Goal: Book appointment/travel/reservation

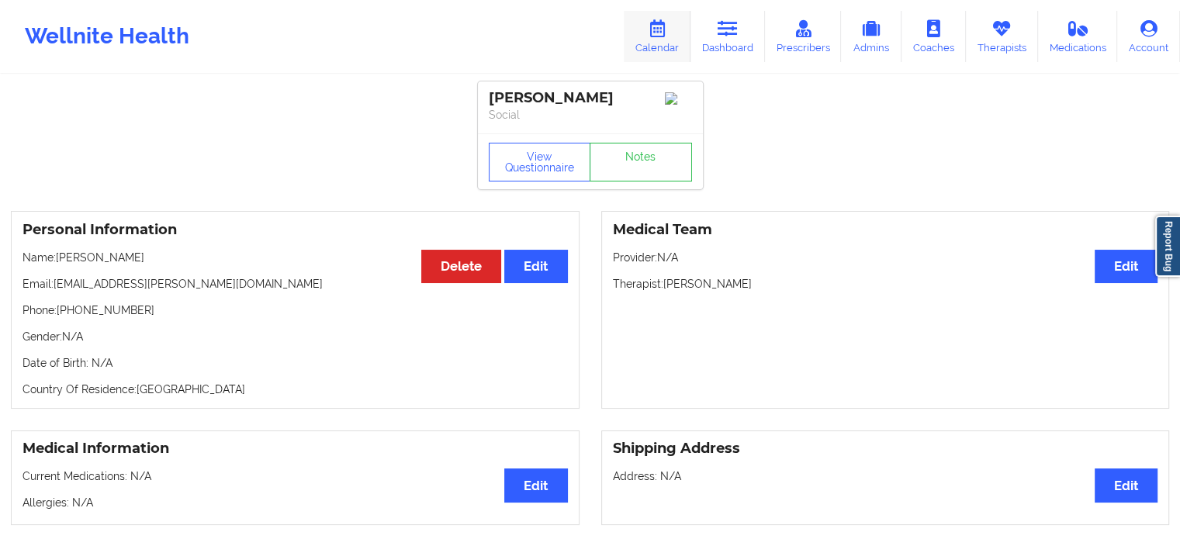
click at [680, 34] on link "Calendar" at bounding box center [657, 36] width 67 height 51
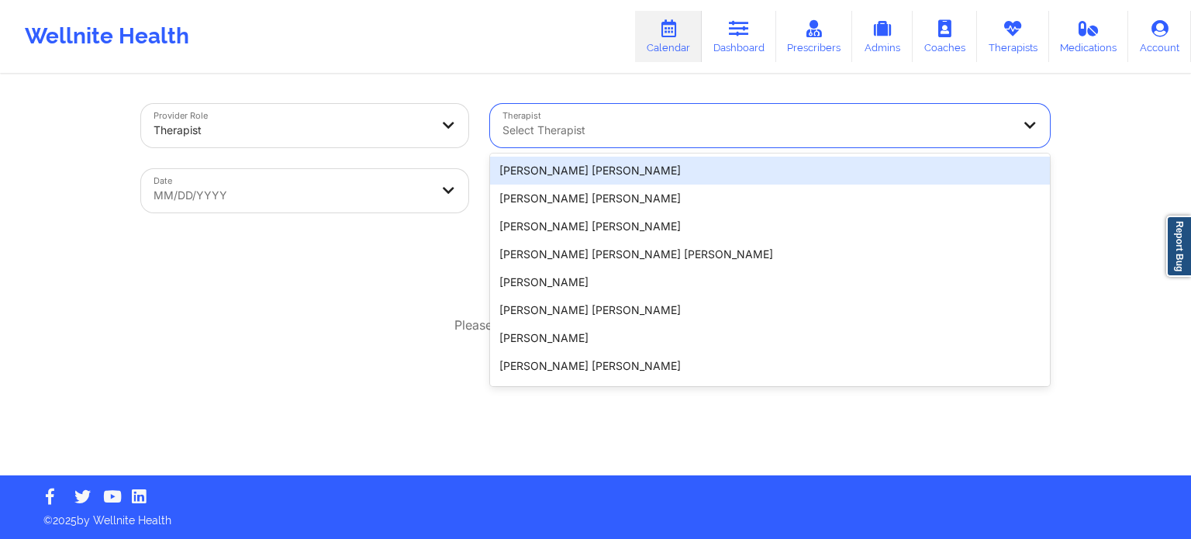
click at [672, 146] on div "Select Therapist" at bounding box center [751, 125] width 523 height 43
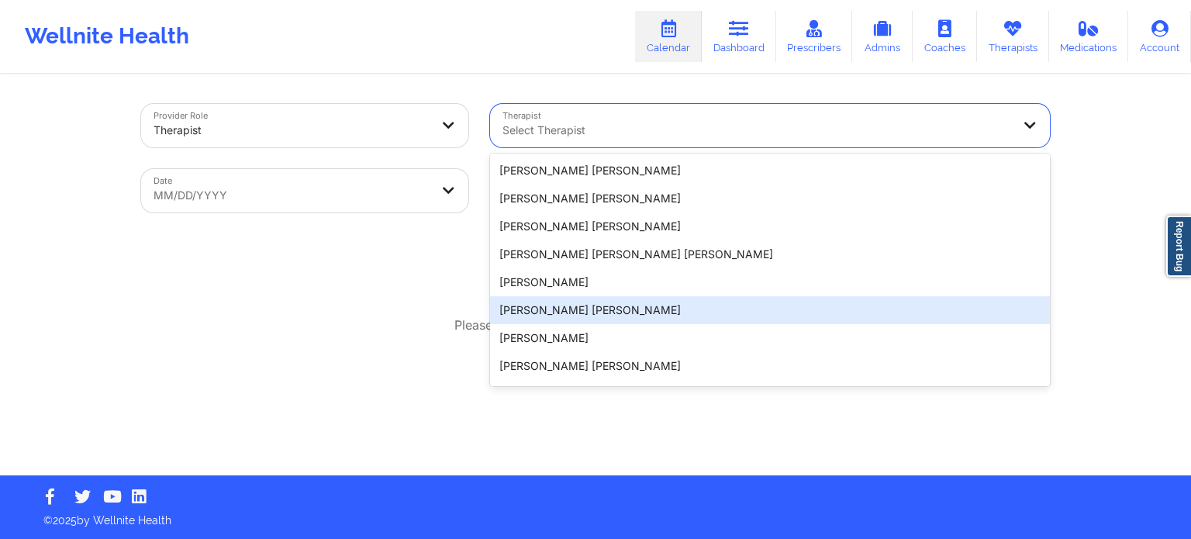
click at [1153, 230] on div "Provider Role Therapist Therapist 20 results available. Use Up and Down to choo…" at bounding box center [595, 237] width 1191 height 475
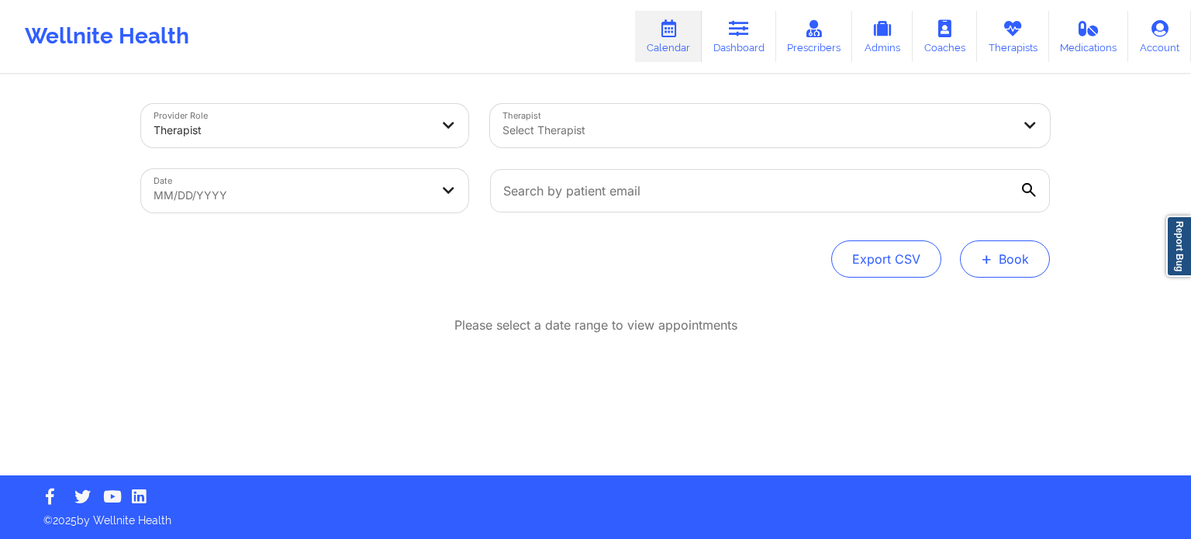
click at [1020, 267] on button "+ Book" at bounding box center [1005, 258] width 90 height 37
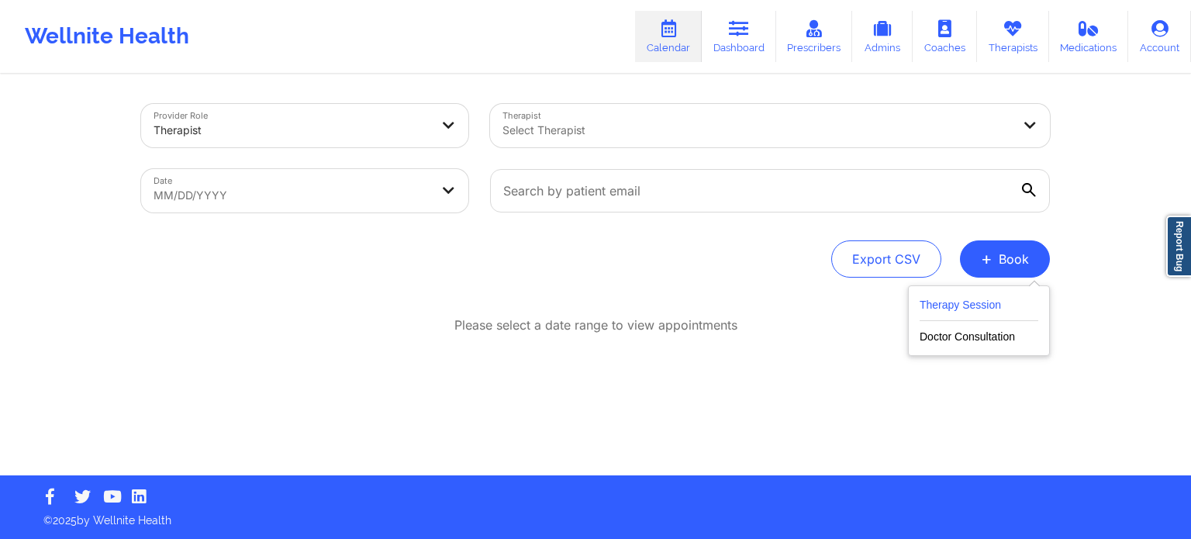
click at [994, 306] on button "Therapy Session" at bounding box center [979, 308] width 119 height 26
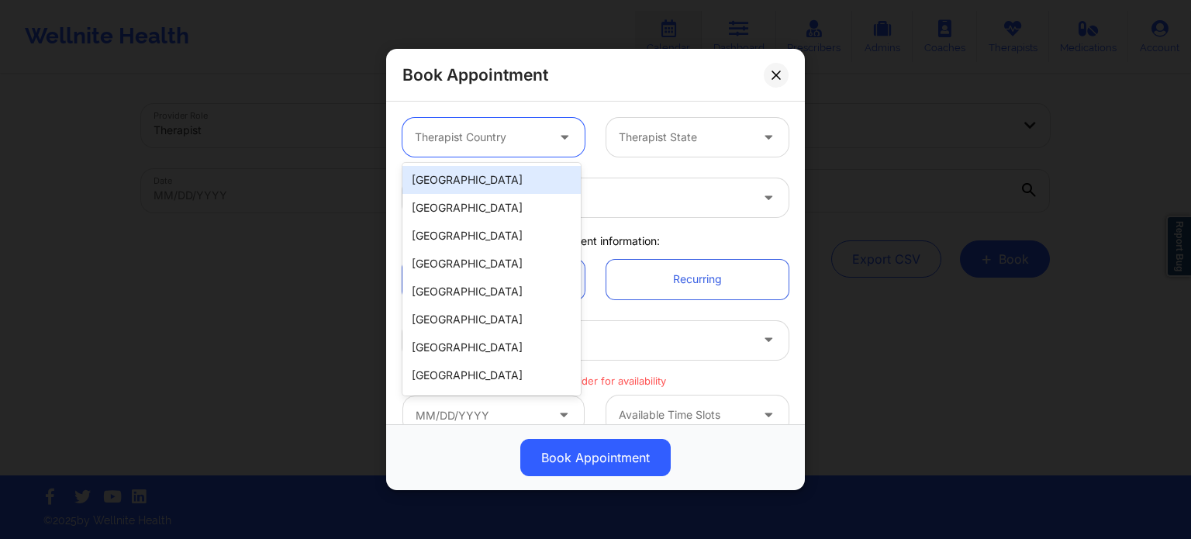
click at [443, 136] on div at bounding box center [480, 137] width 131 height 19
click at [475, 175] on div "[GEOGRAPHIC_DATA]" at bounding box center [492, 180] width 178 height 28
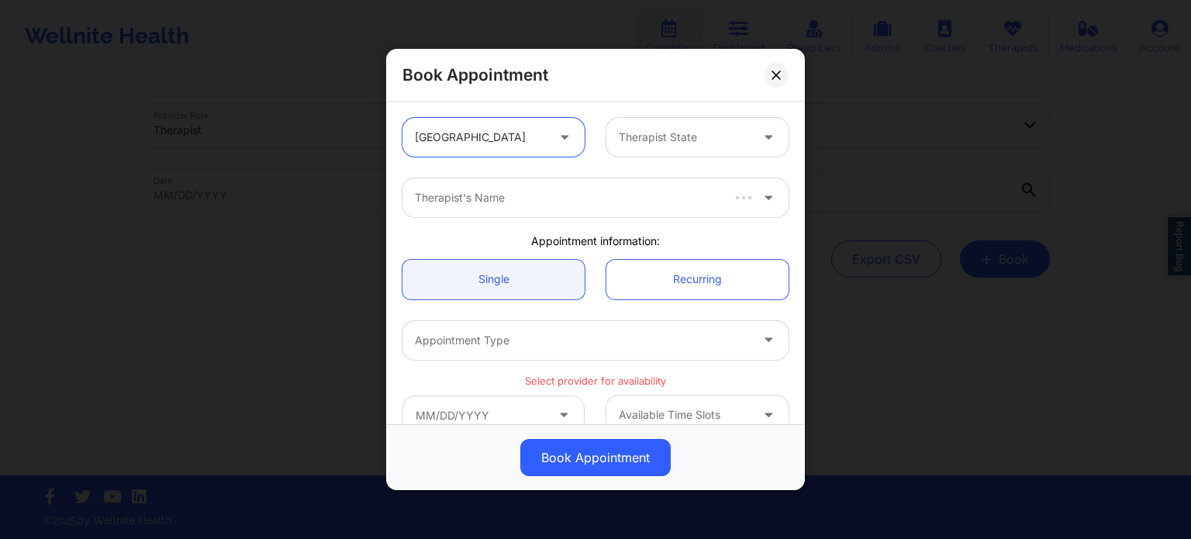
click at [676, 148] on div "Therapist State" at bounding box center [679, 137] width 145 height 39
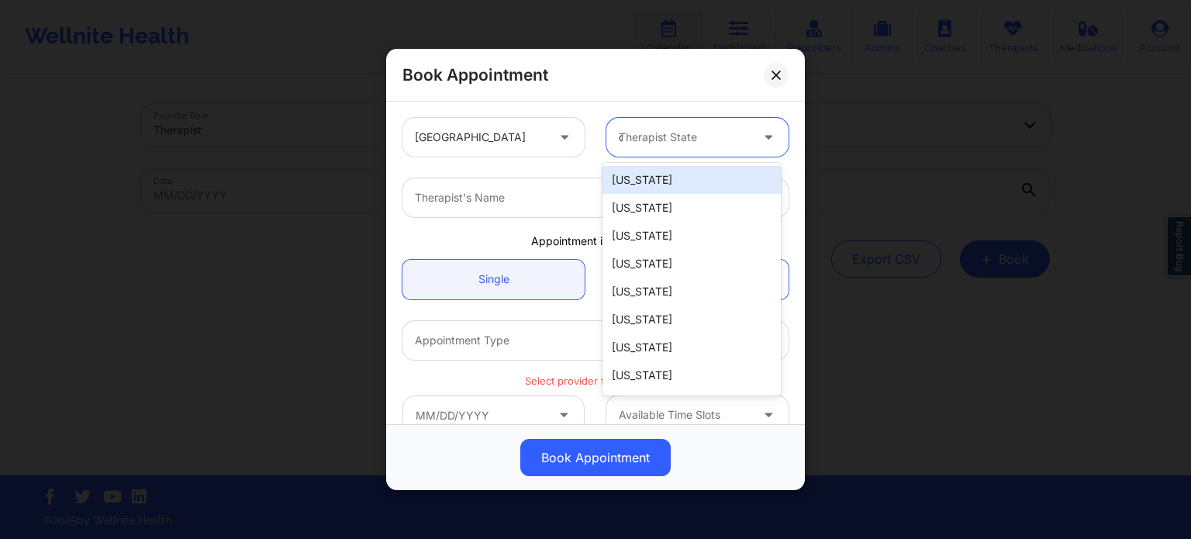
type input "ca"
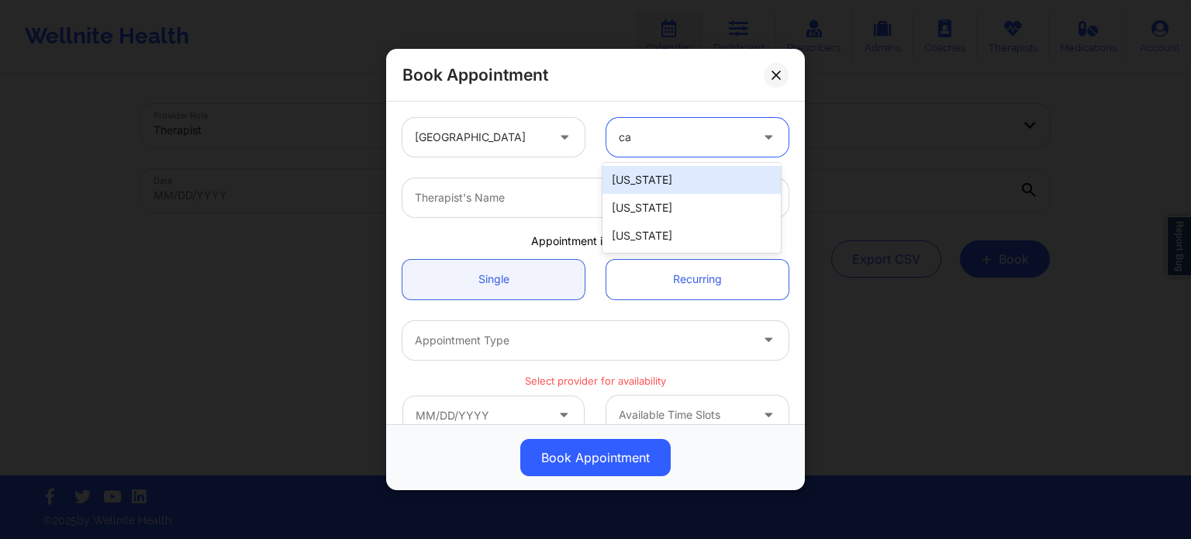
click at [645, 182] on div "[US_STATE]" at bounding box center [692, 180] width 178 height 28
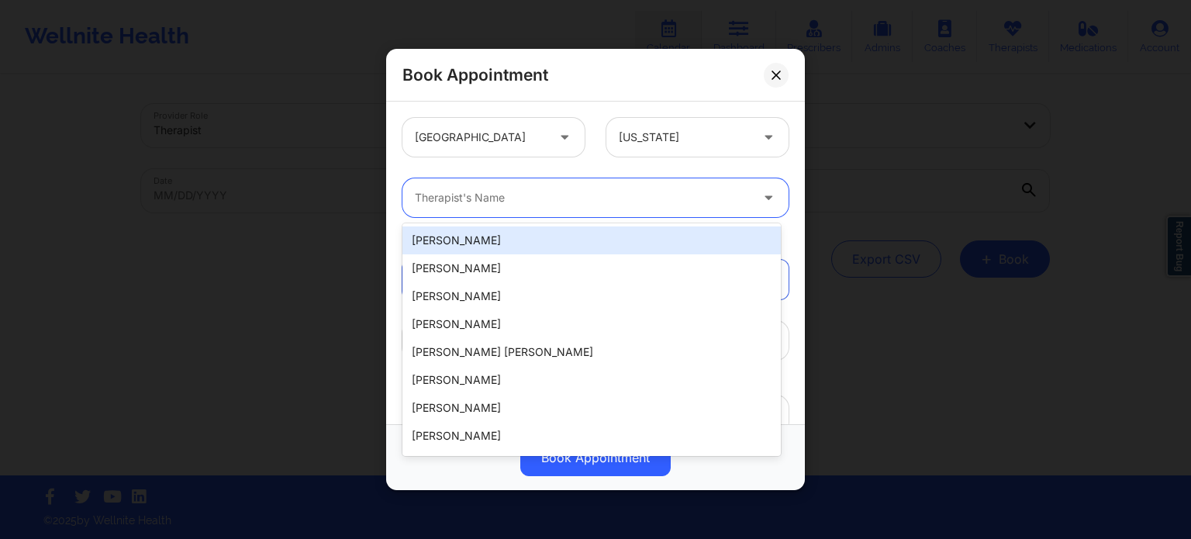
click at [534, 204] on div at bounding box center [582, 197] width 335 height 19
type input "castr"
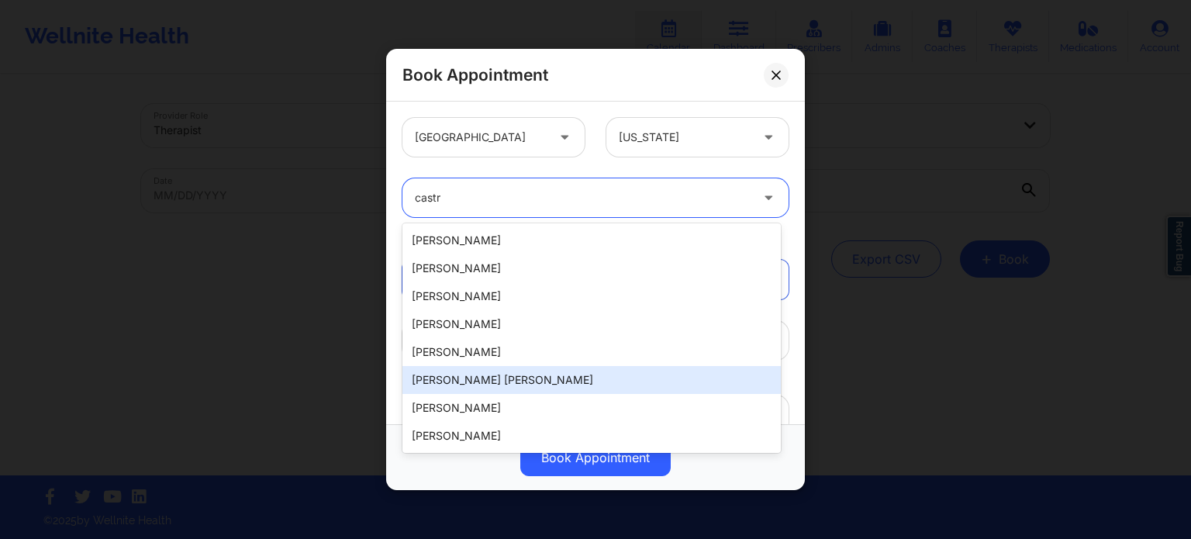
click at [499, 389] on div "[PERSON_NAME] [PERSON_NAME]" at bounding box center [592, 380] width 378 height 28
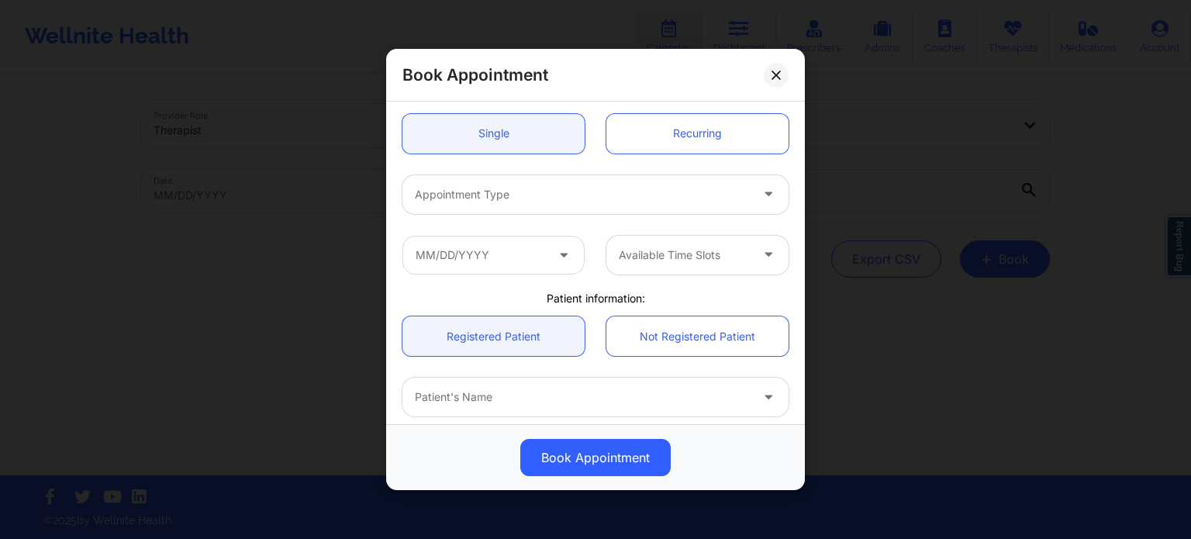
scroll to position [155, 0]
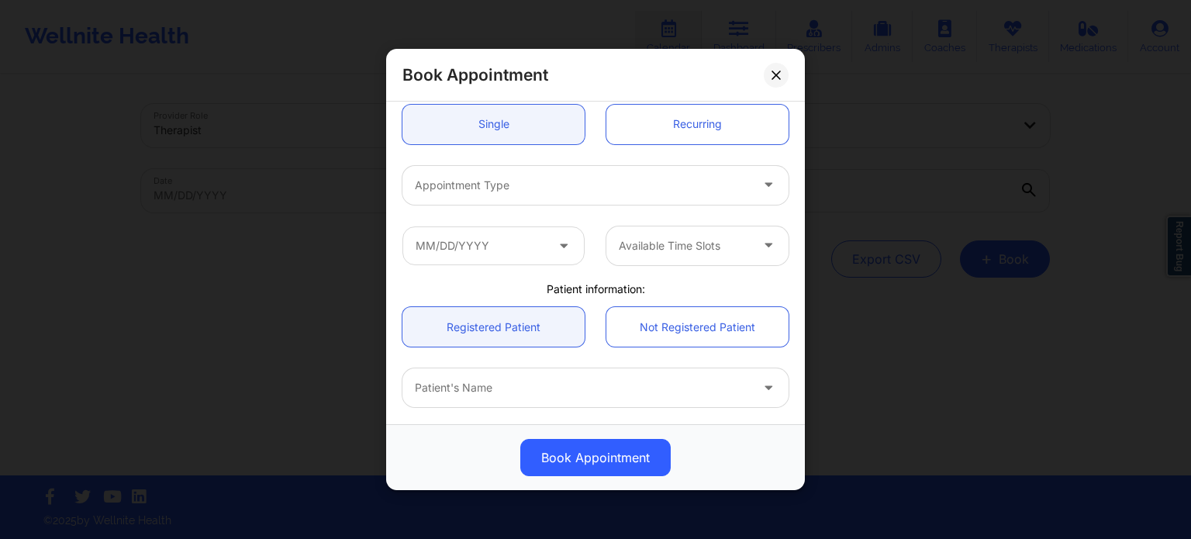
click at [513, 176] on div at bounding box center [582, 185] width 335 height 19
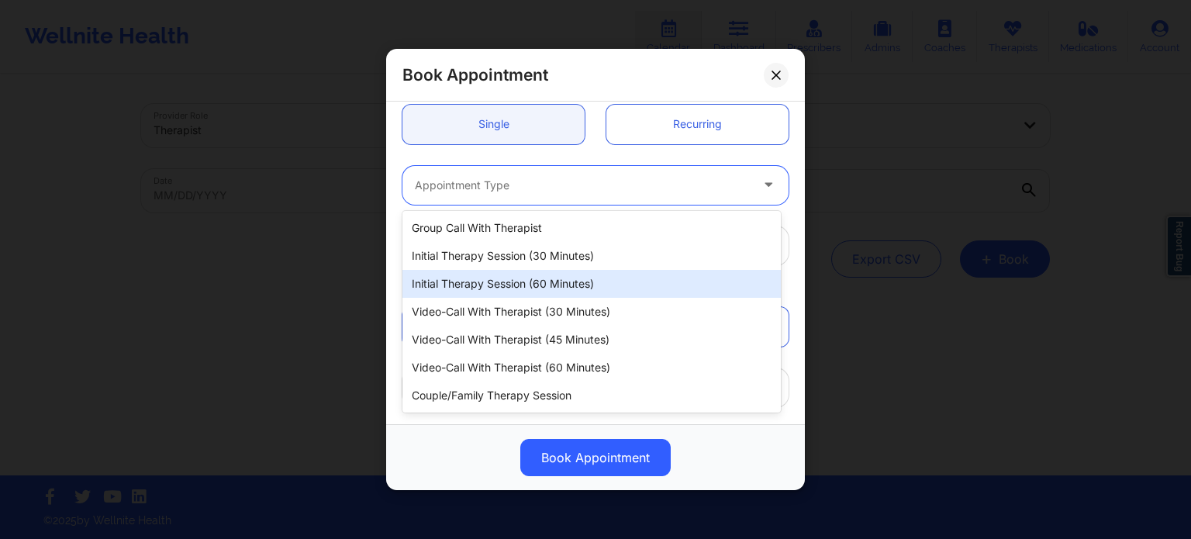
click at [512, 285] on div "Initial Therapy Session (60 minutes)" at bounding box center [592, 284] width 378 height 28
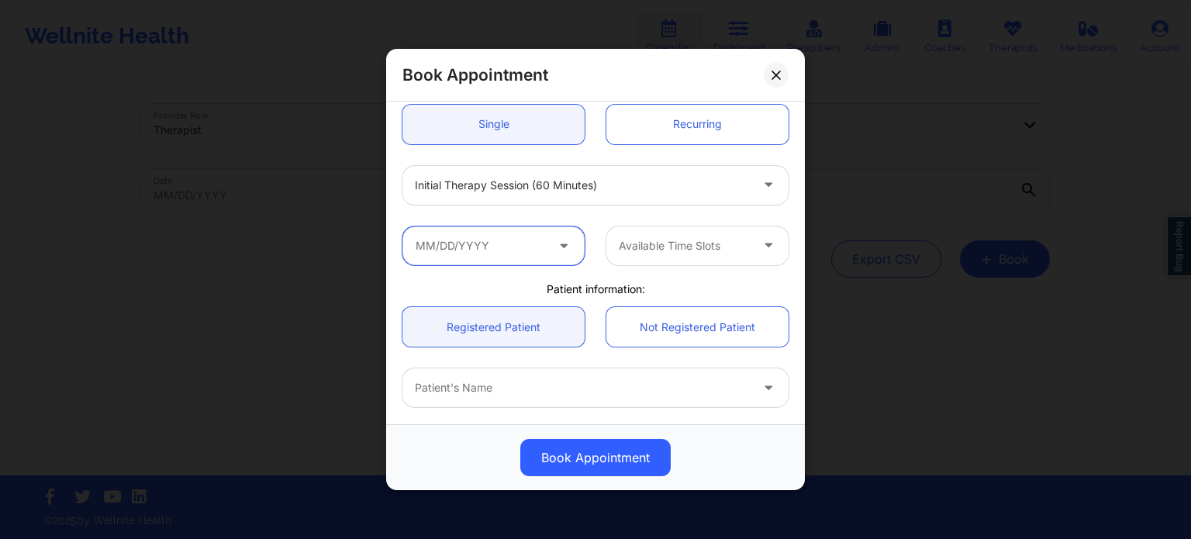
click at [496, 240] on input "text" at bounding box center [494, 245] width 182 height 39
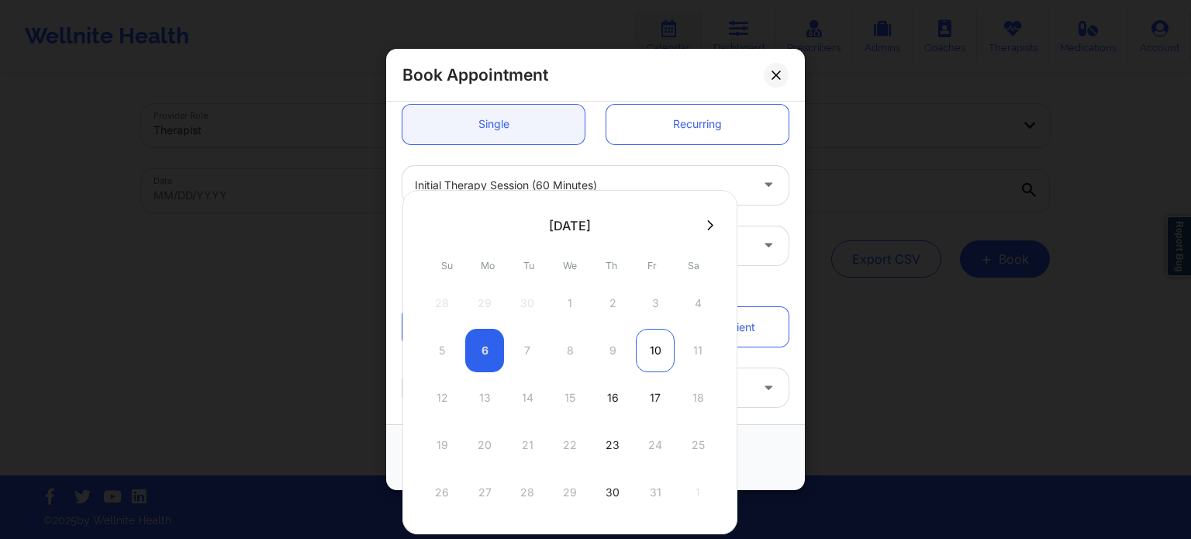
click at [647, 350] on div "10" at bounding box center [655, 350] width 39 height 43
type input "[DATE]"
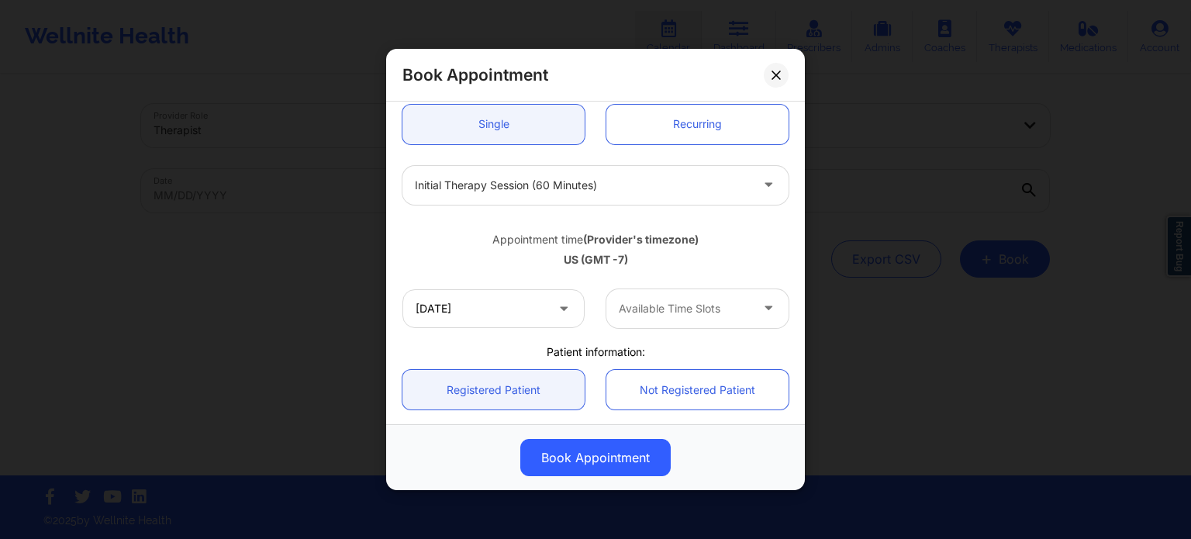
click at [650, 315] on div at bounding box center [684, 308] width 131 height 19
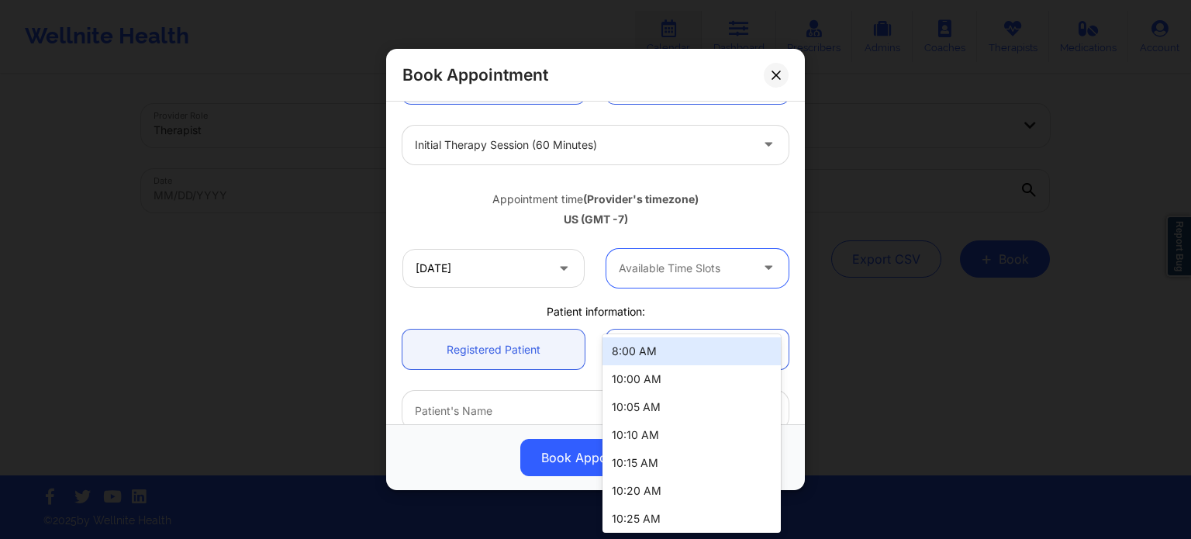
scroll to position [233, 0]
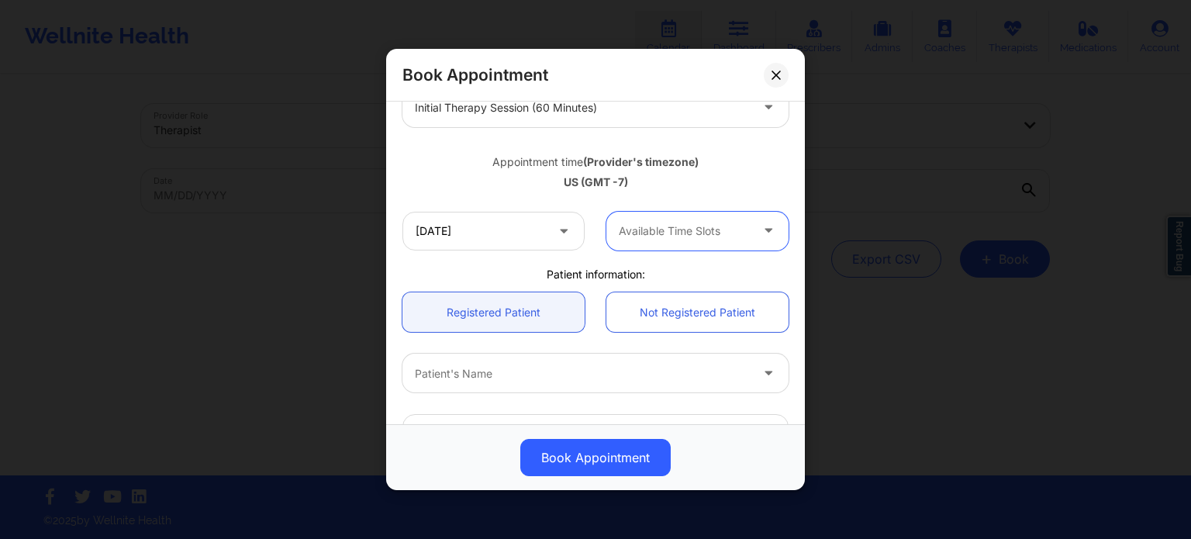
click at [664, 243] on div "Available Time Slots" at bounding box center [679, 231] width 145 height 39
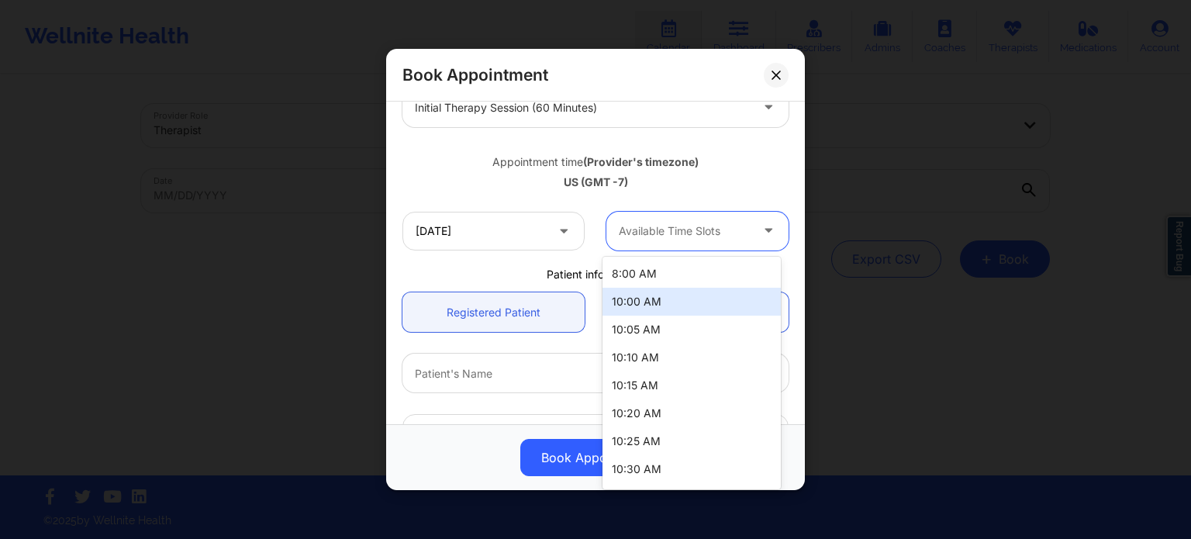
click at [659, 309] on div "10:00 AM" at bounding box center [692, 302] width 178 height 28
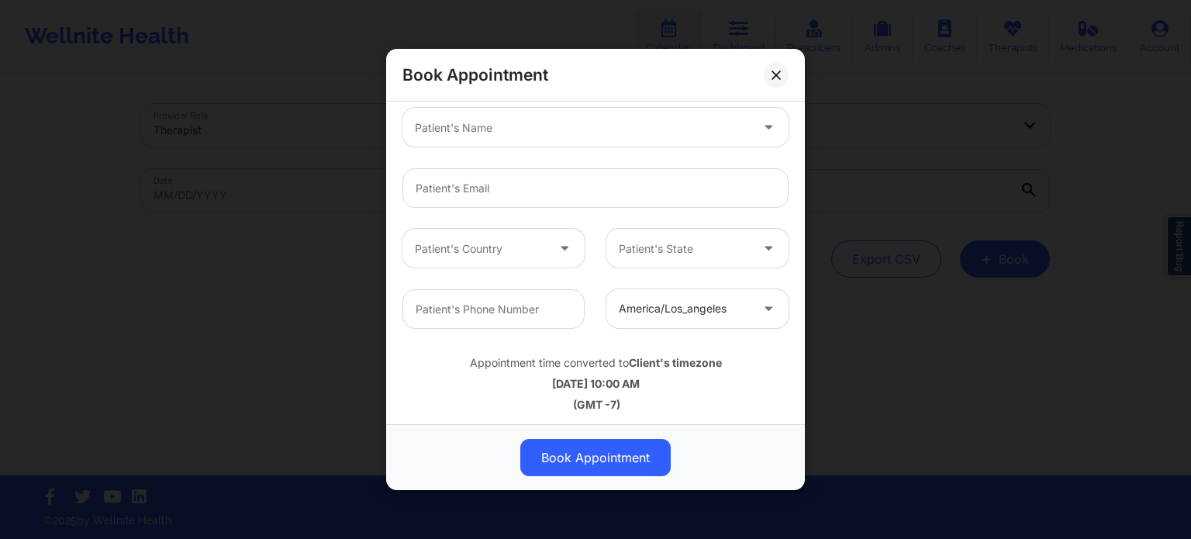
scroll to position [482, 0]
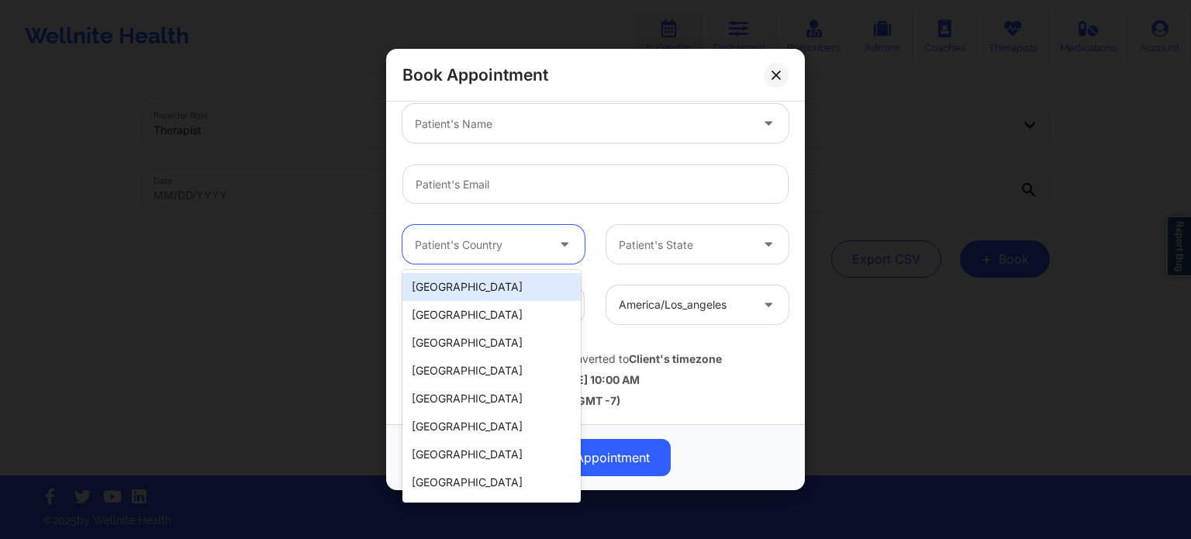
click at [515, 247] on div at bounding box center [480, 245] width 131 height 19
click at [504, 292] on div "[GEOGRAPHIC_DATA]" at bounding box center [492, 287] width 178 height 28
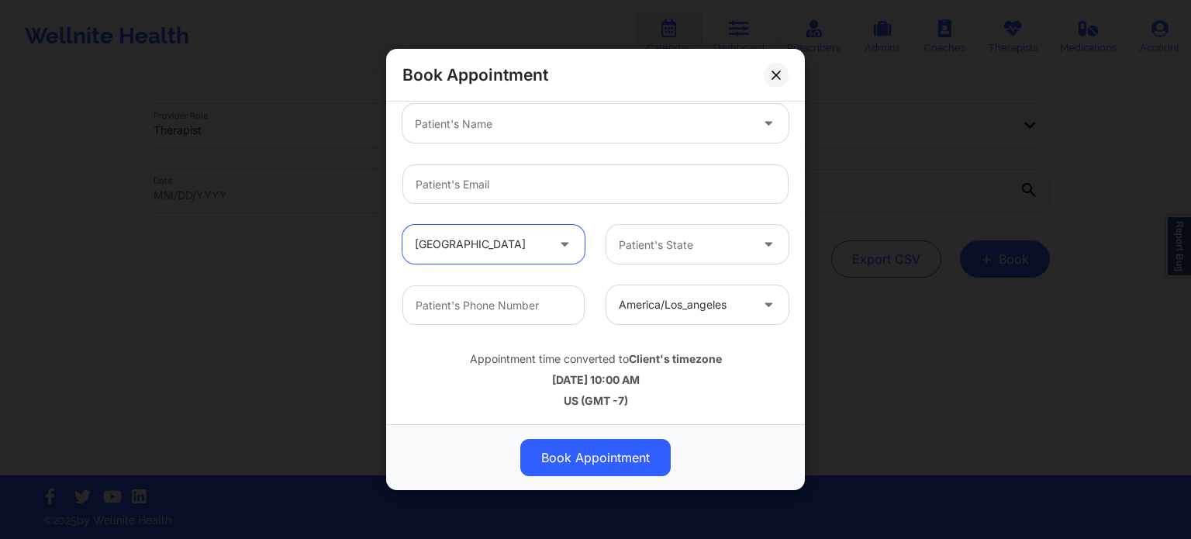
click at [676, 249] on div at bounding box center [684, 245] width 131 height 19
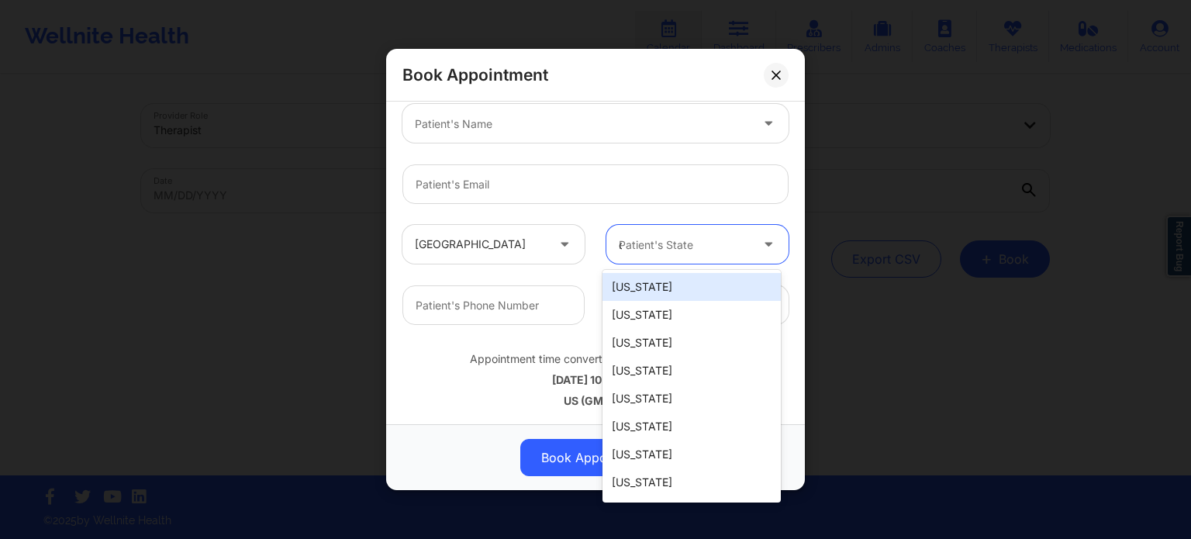
type input "ca"
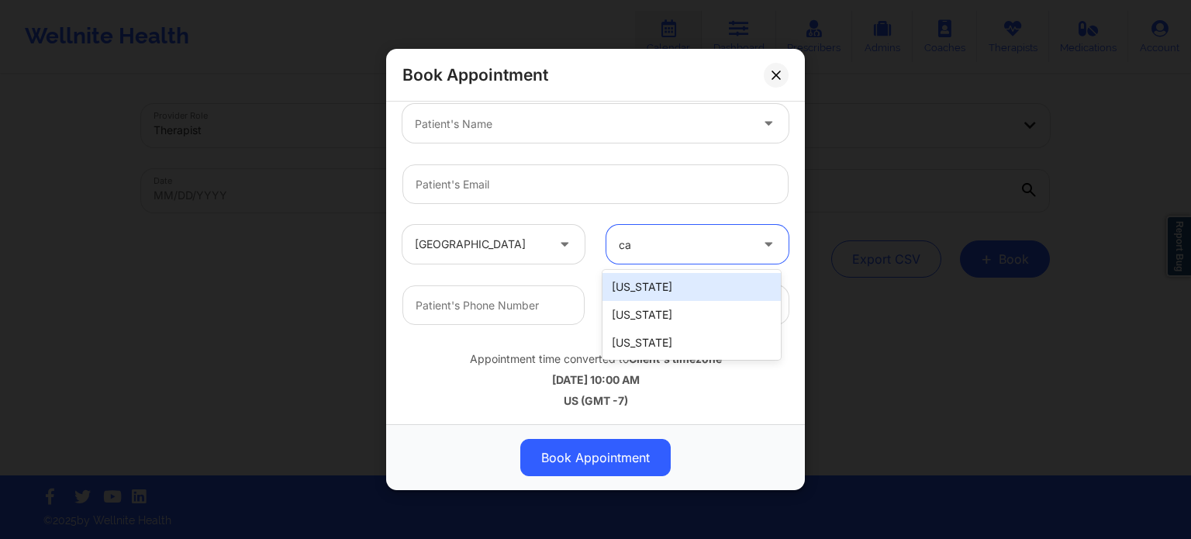
click at [652, 285] on div "[US_STATE]" at bounding box center [692, 287] width 178 height 28
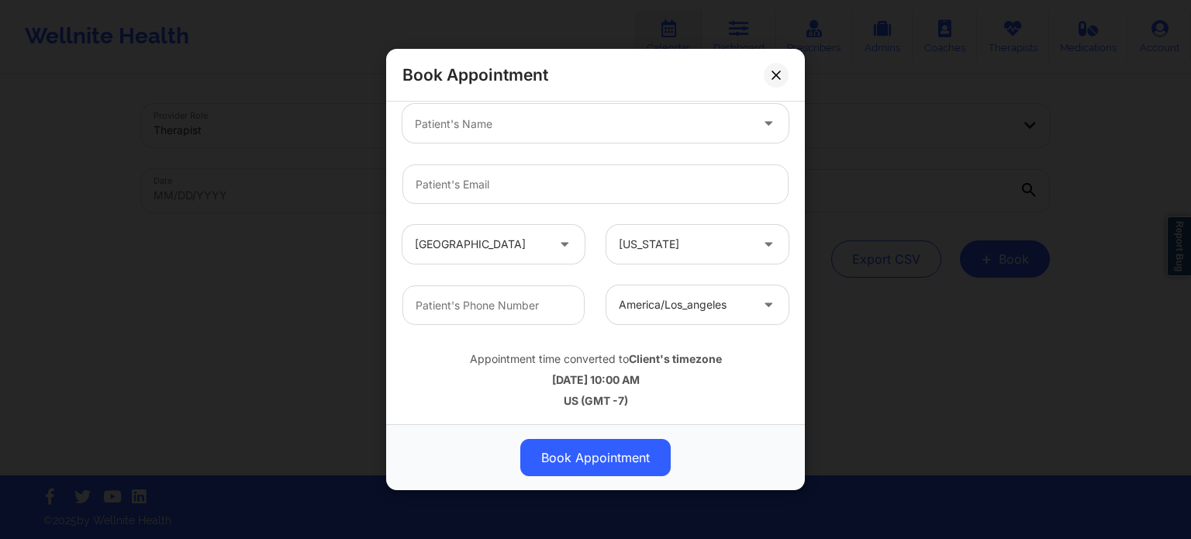
click at [595, 275] on div "america/los_angeles" at bounding box center [596, 305] width 408 height 60
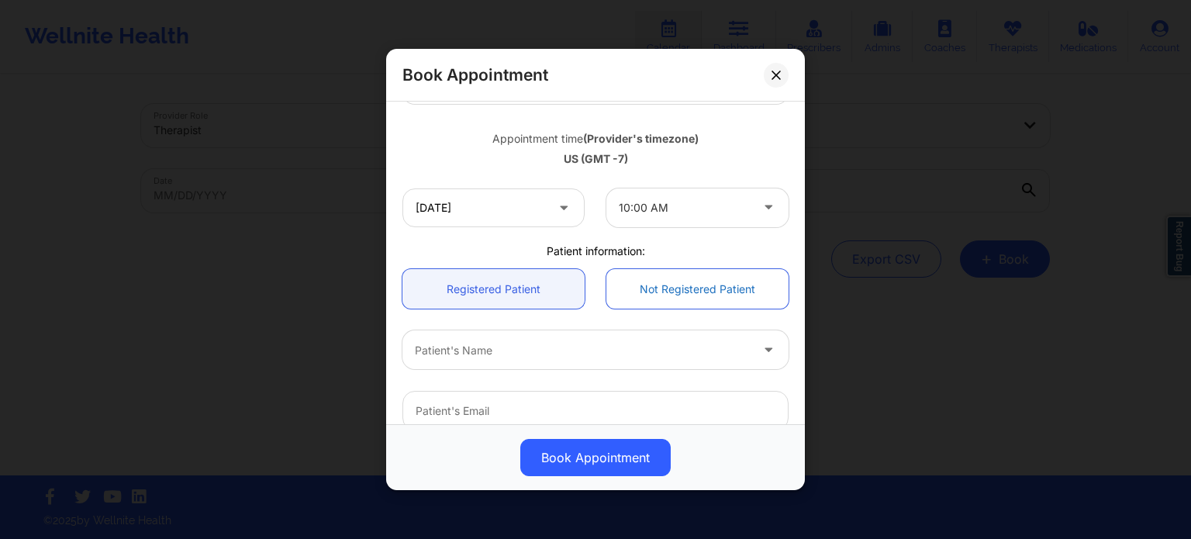
scroll to position [250, 0]
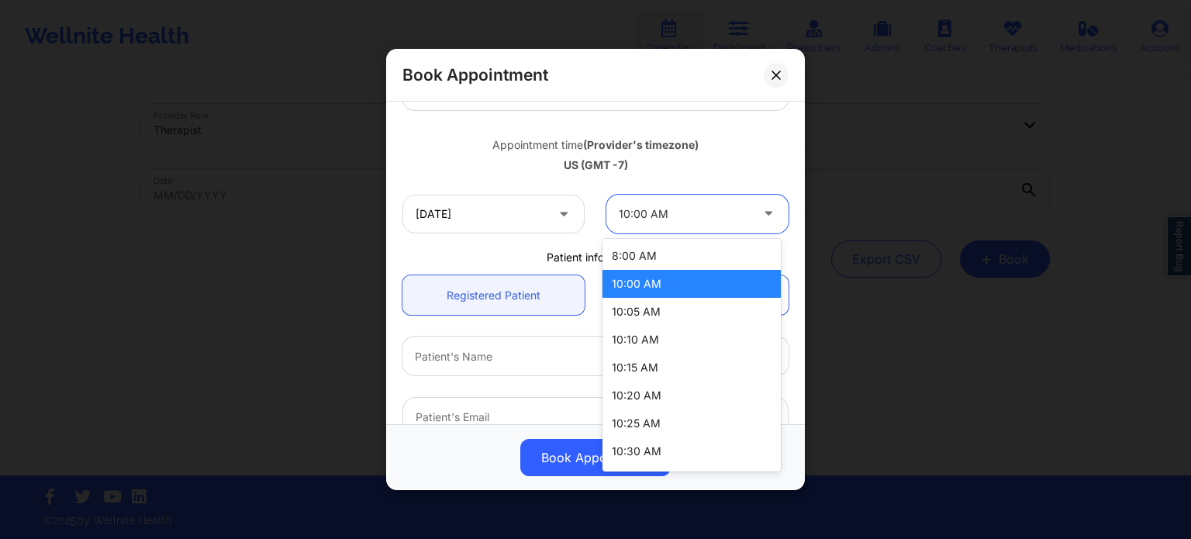
click at [678, 217] on div at bounding box center [684, 214] width 131 height 19
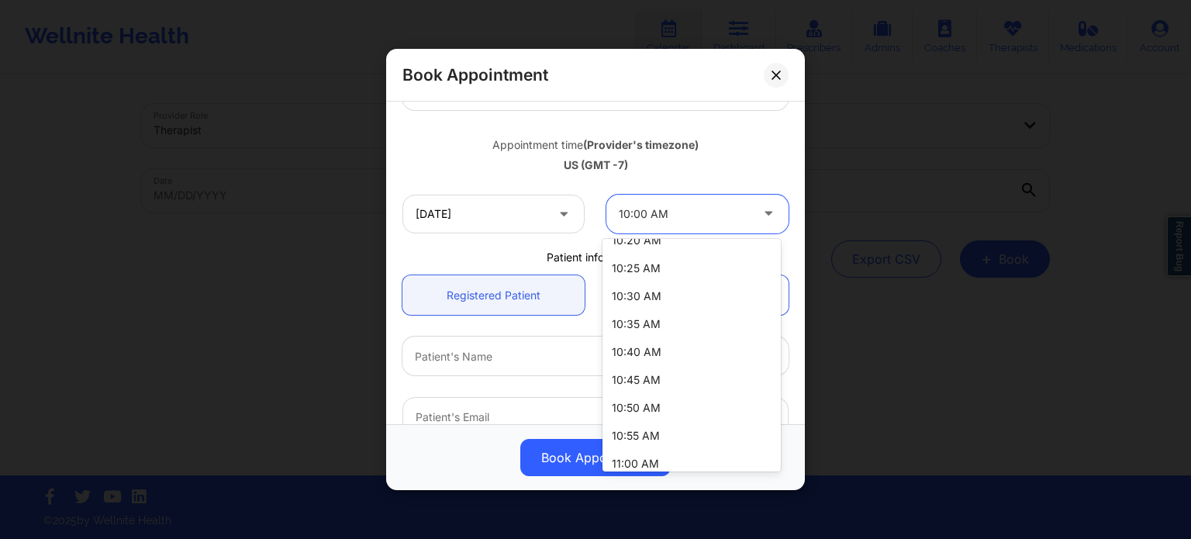
scroll to position [164, 0]
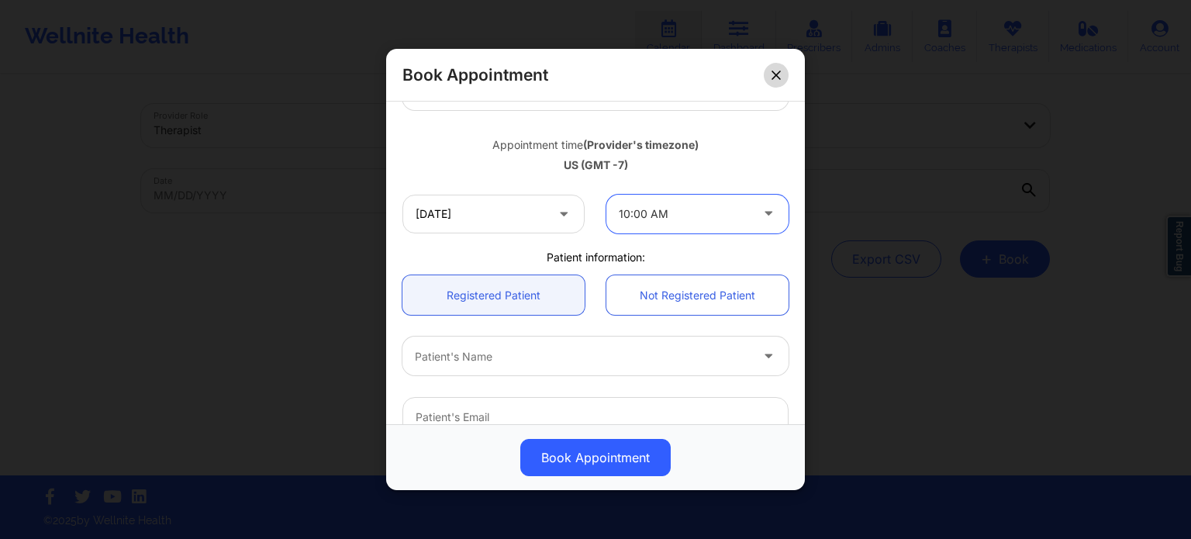
click at [774, 73] on icon at bounding box center [776, 75] width 9 height 9
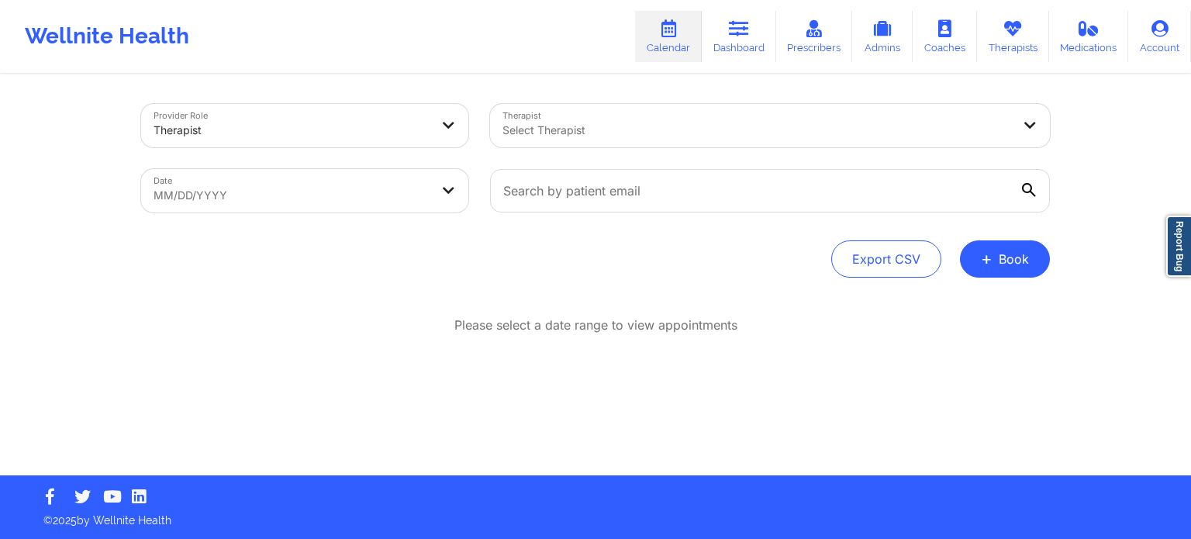
click at [690, 33] on link "Calendar" at bounding box center [668, 36] width 67 height 51
click at [995, 275] on button "+ Book" at bounding box center [1005, 258] width 90 height 37
click at [990, 302] on button "Therapy Session" at bounding box center [979, 308] width 119 height 26
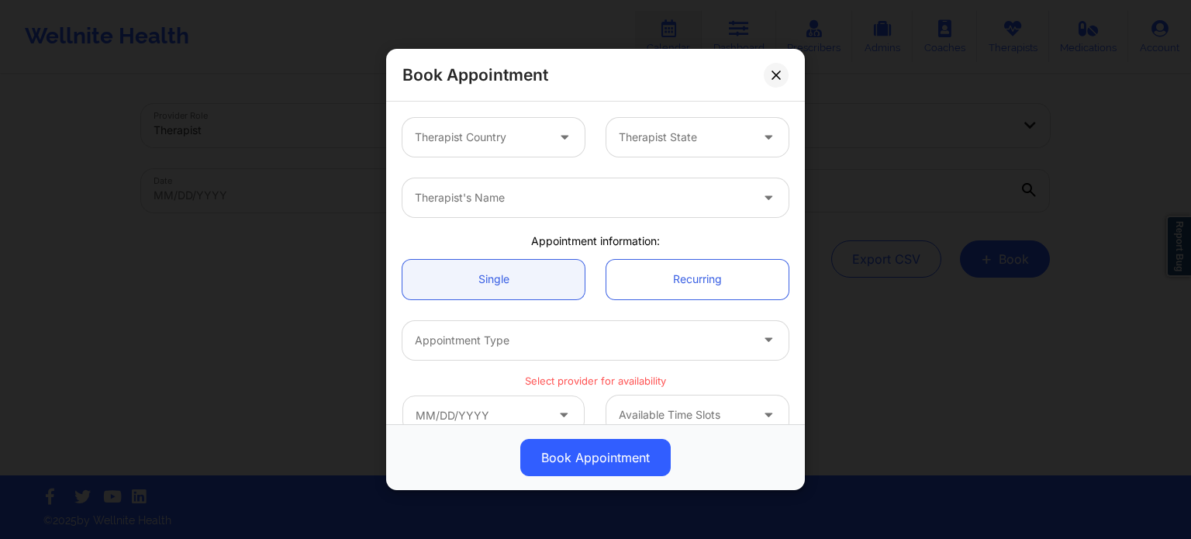
click at [524, 138] on div at bounding box center [480, 137] width 131 height 19
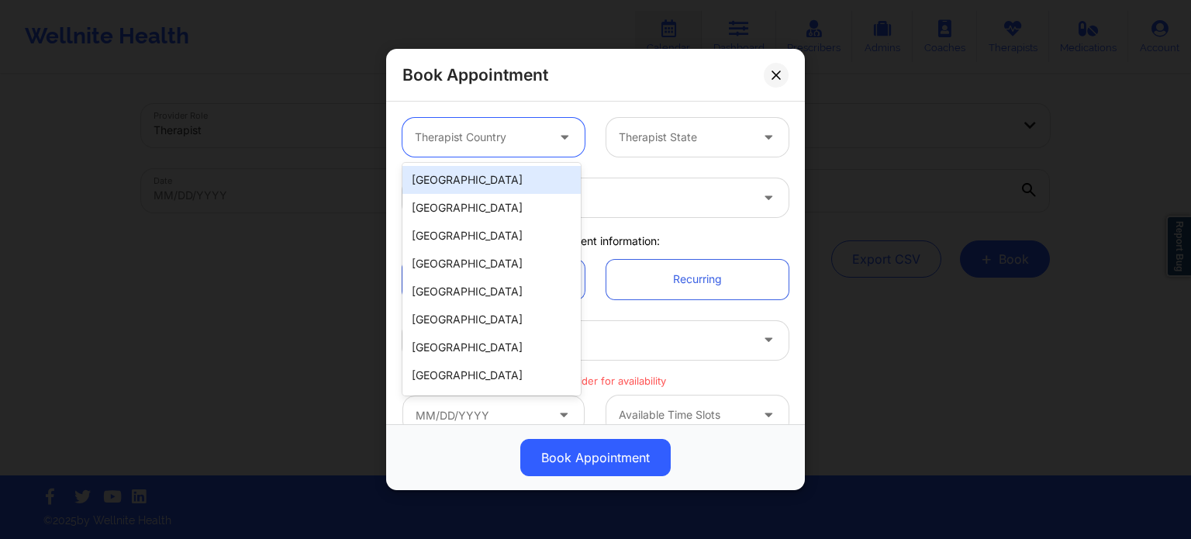
click at [500, 178] on div "[GEOGRAPHIC_DATA]" at bounding box center [492, 180] width 178 height 28
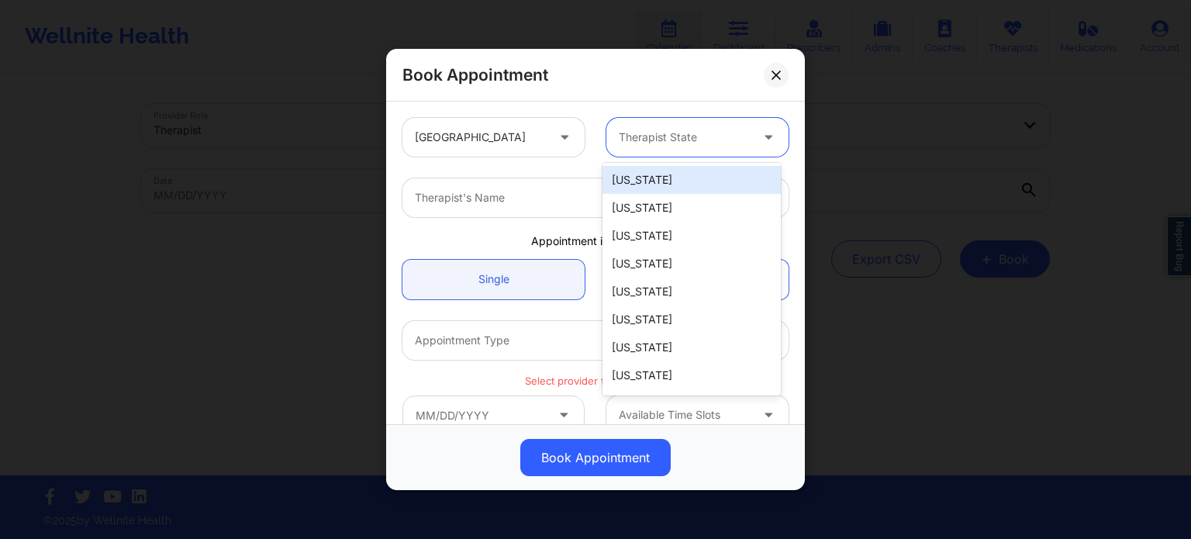
click at [673, 154] on div "Therapist State" at bounding box center [679, 137] width 145 height 39
type input "ca"
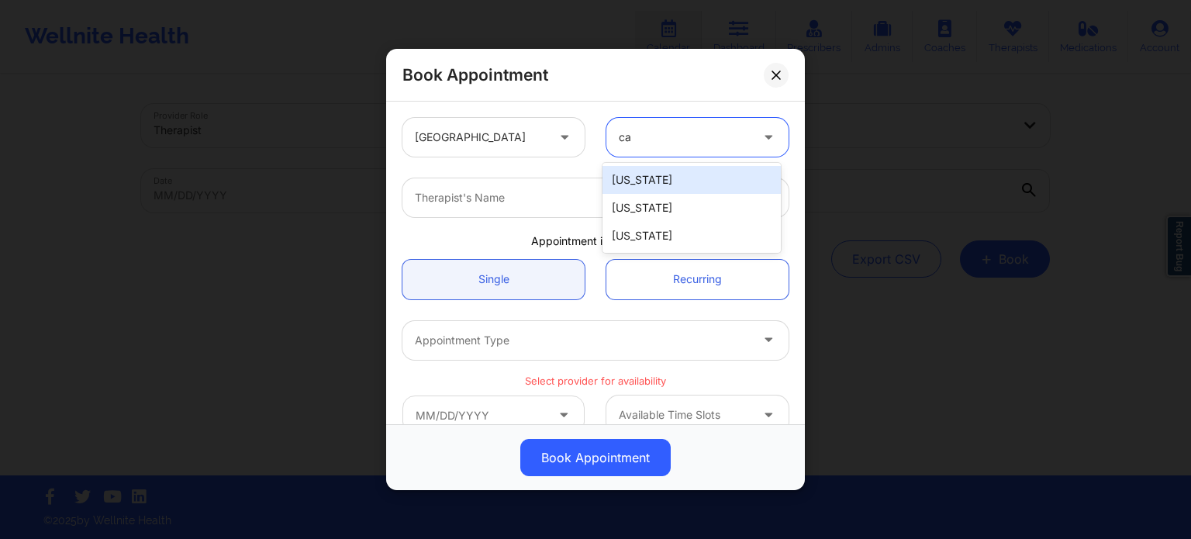
click at [648, 179] on div "[US_STATE]" at bounding box center [692, 180] width 178 height 28
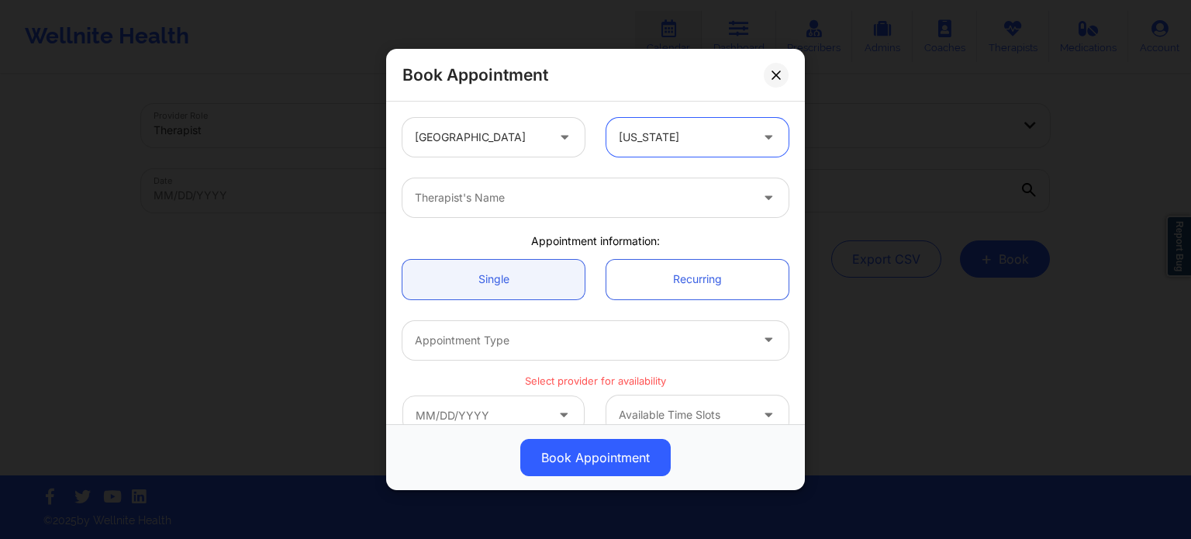
click at [570, 213] on div "Therapist's Name" at bounding box center [577, 197] width 349 height 39
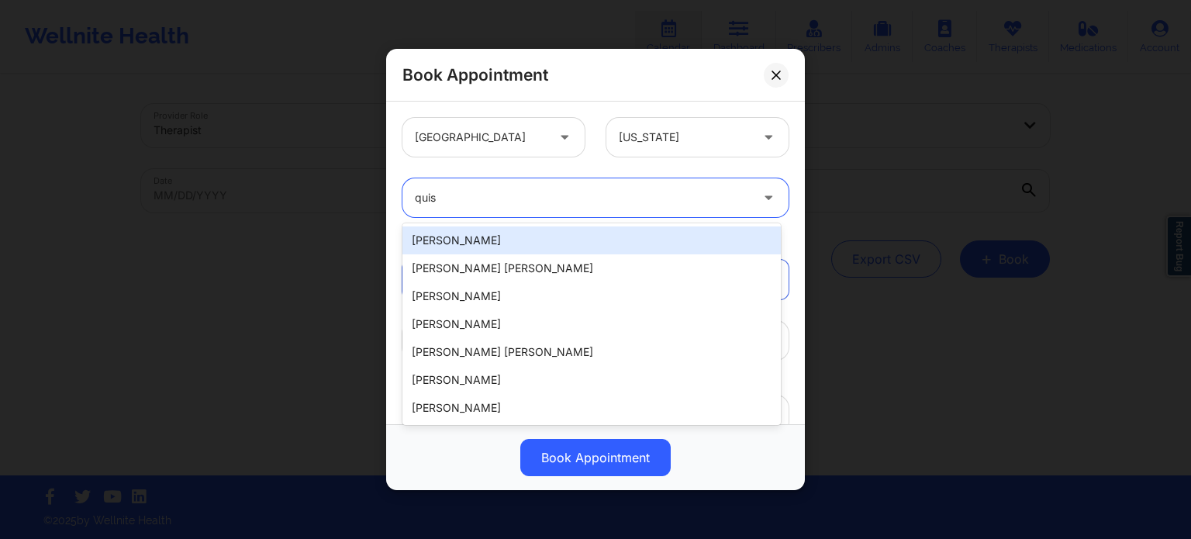
type input "[PERSON_NAME]"
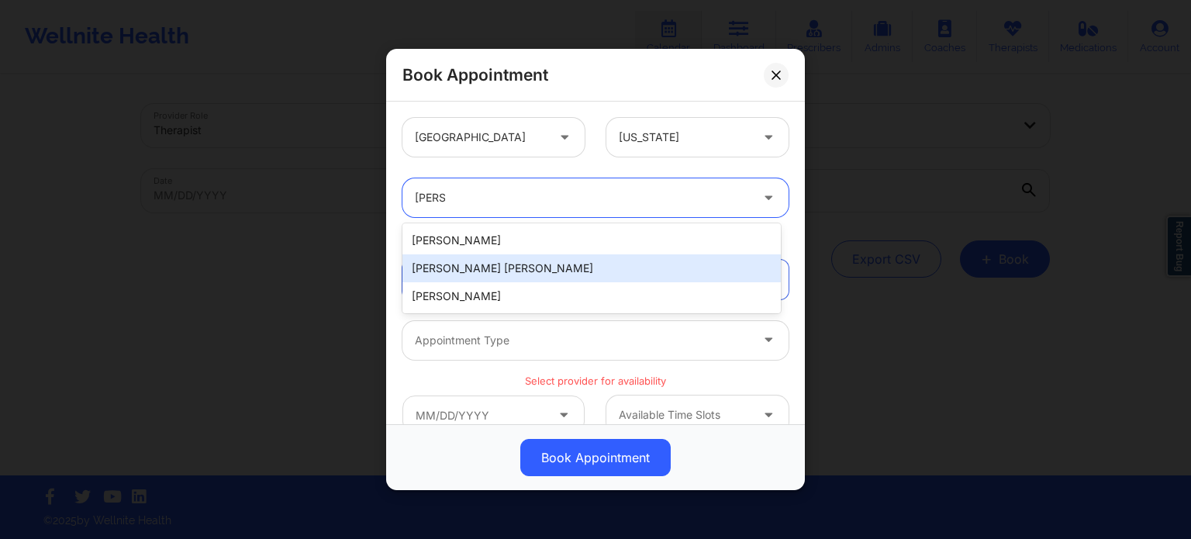
click at [515, 271] on div "[PERSON_NAME] [PERSON_NAME]" at bounding box center [592, 268] width 378 height 28
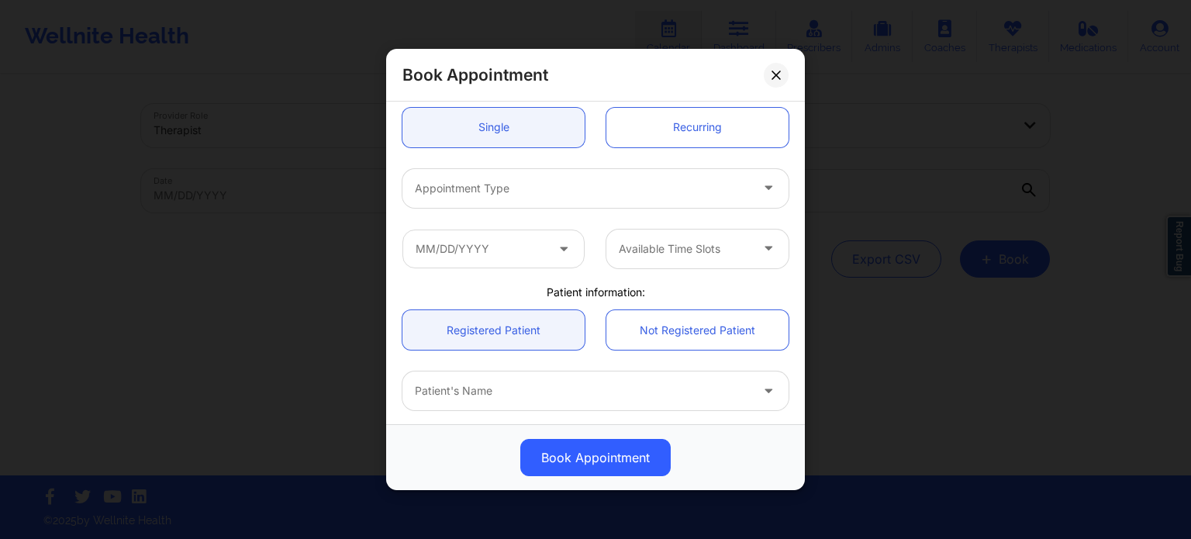
scroll to position [155, 0]
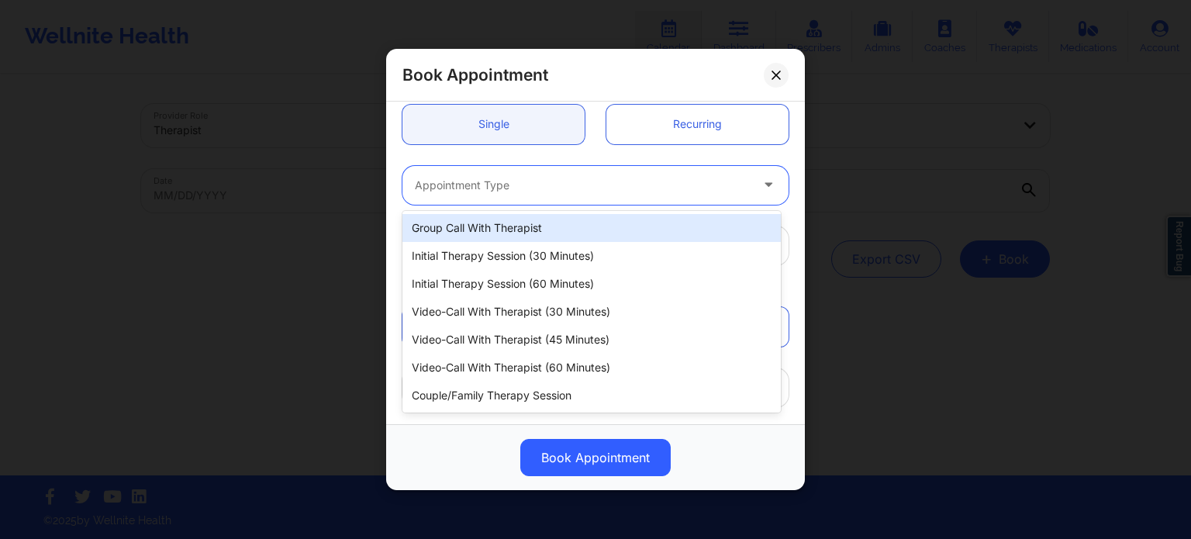
click at [519, 182] on div at bounding box center [582, 185] width 335 height 19
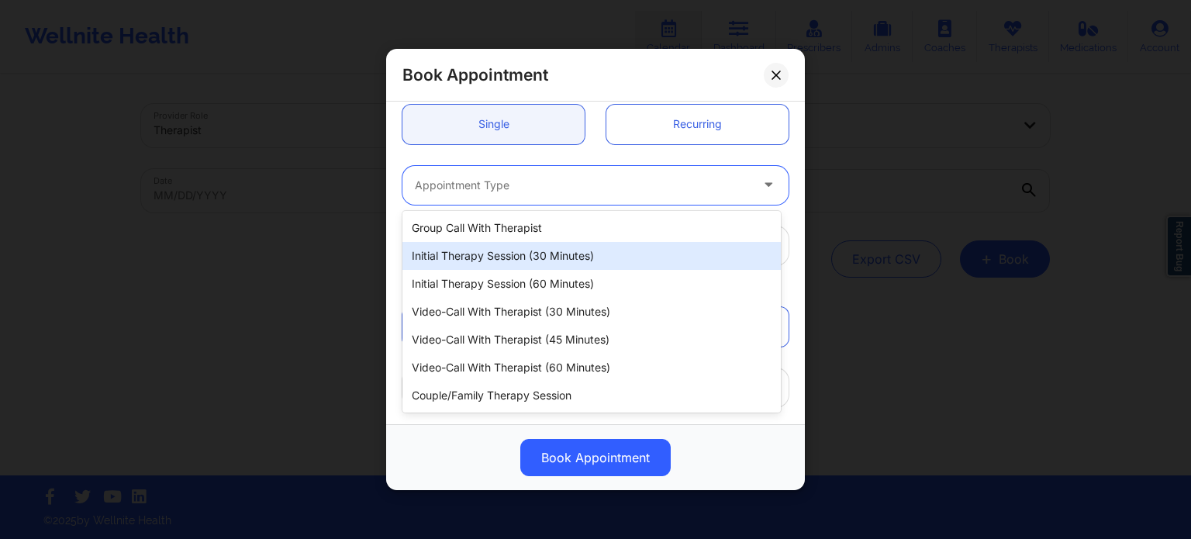
click at [509, 260] on div "Initial Therapy Session (30 minutes)" at bounding box center [592, 256] width 378 height 28
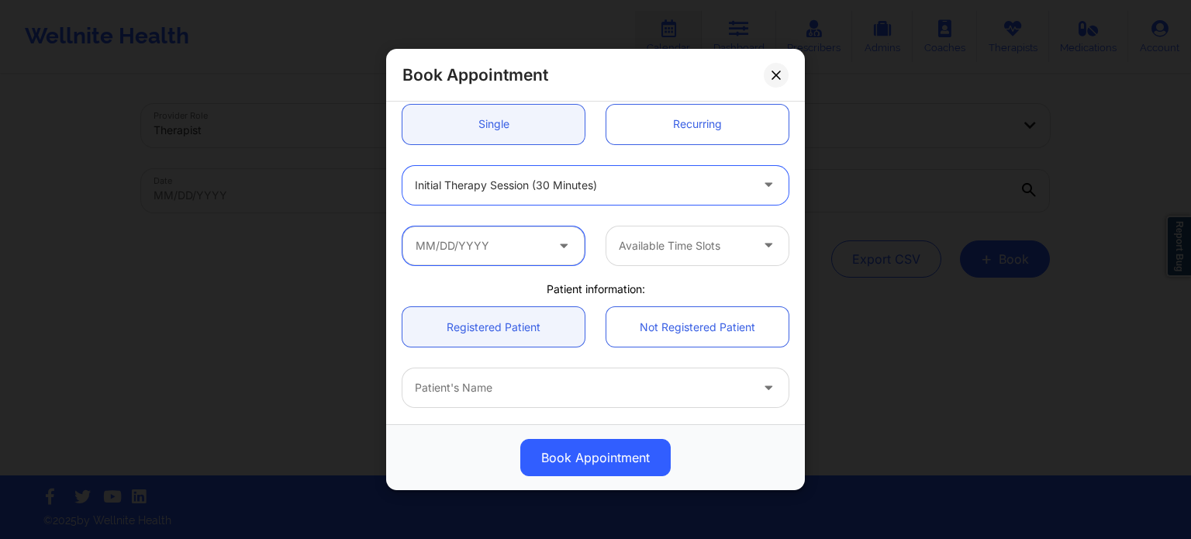
click at [481, 250] on input "text" at bounding box center [494, 245] width 182 height 39
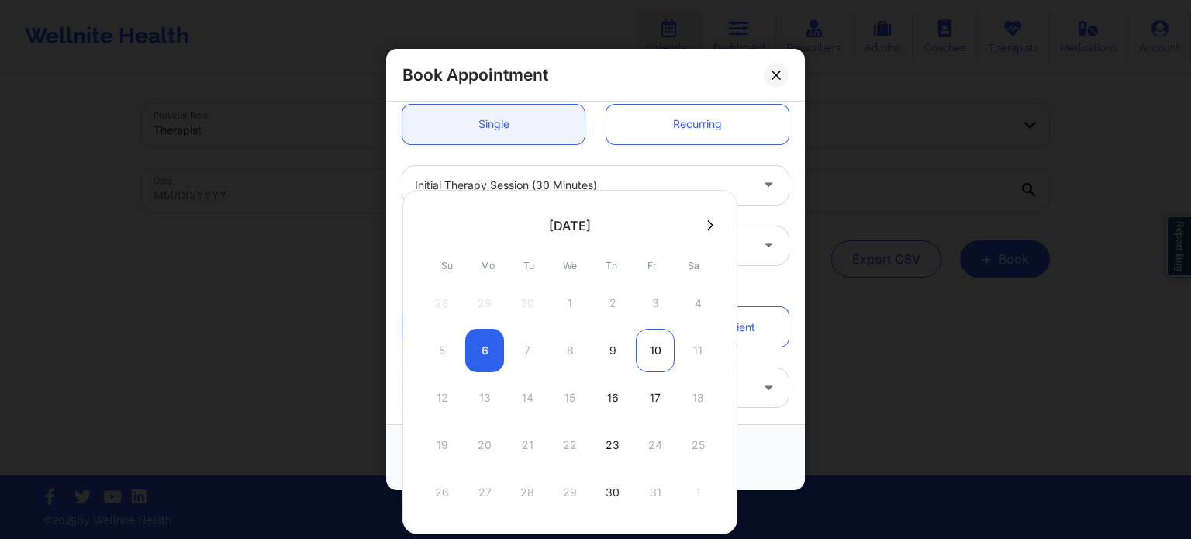
click at [656, 354] on div "10" at bounding box center [655, 350] width 39 height 43
type input "[DATE]"
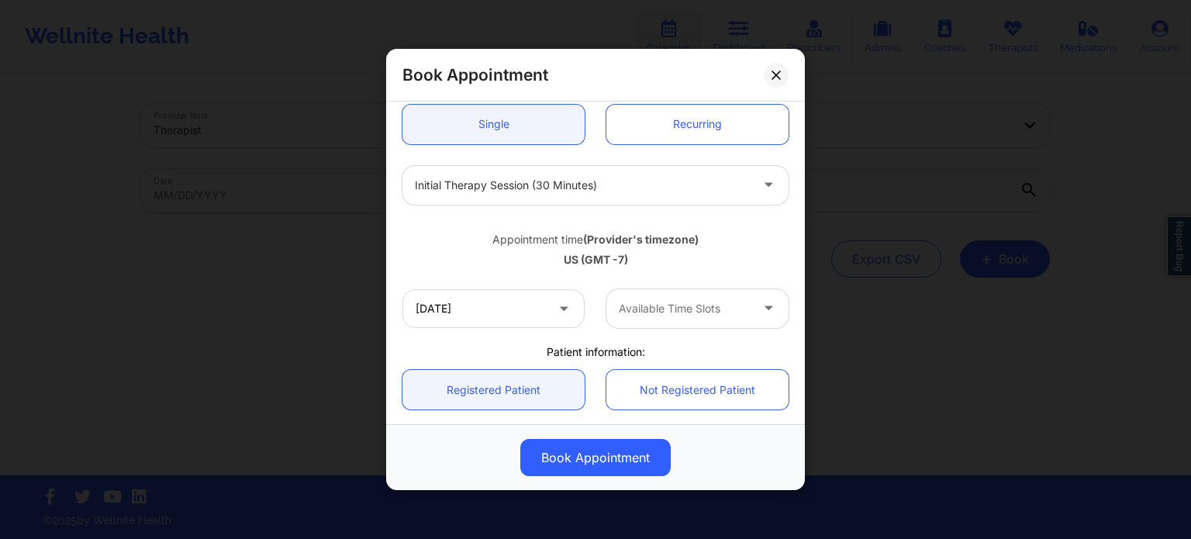
click at [681, 313] on div at bounding box center [684, 308] width 131 height 19
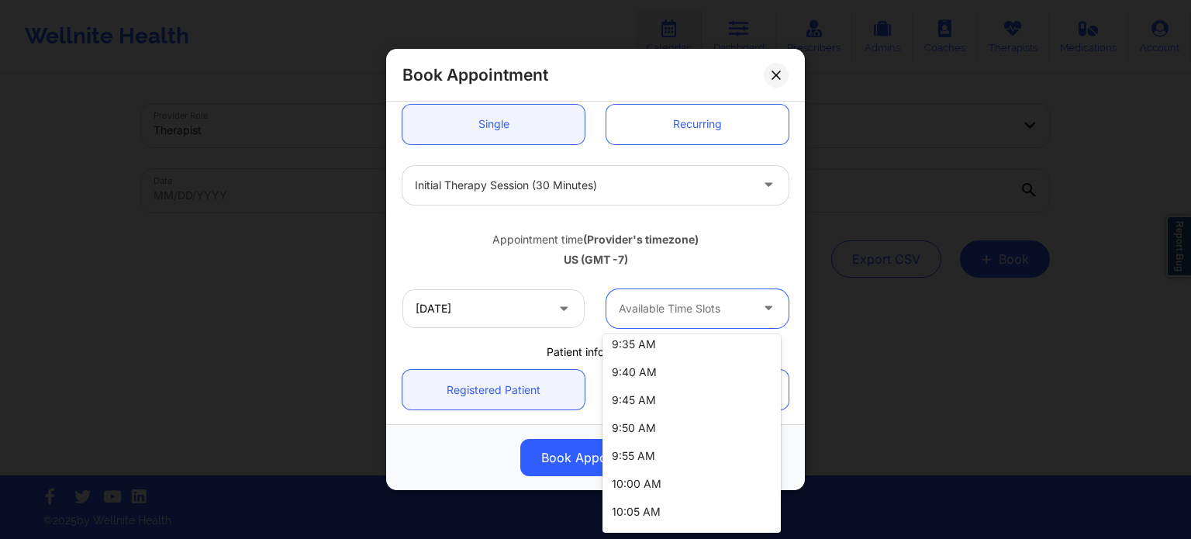
scroll to position [465, 0]
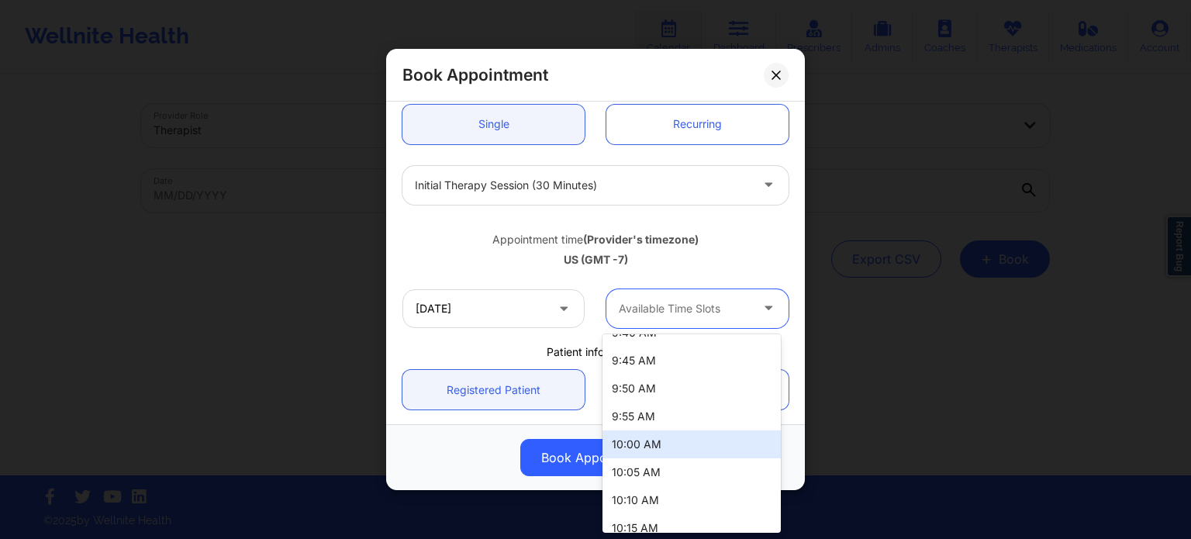
click at [678, 443] on div "10:00 AM" at bounding box center [692, 444] width 178 height 28
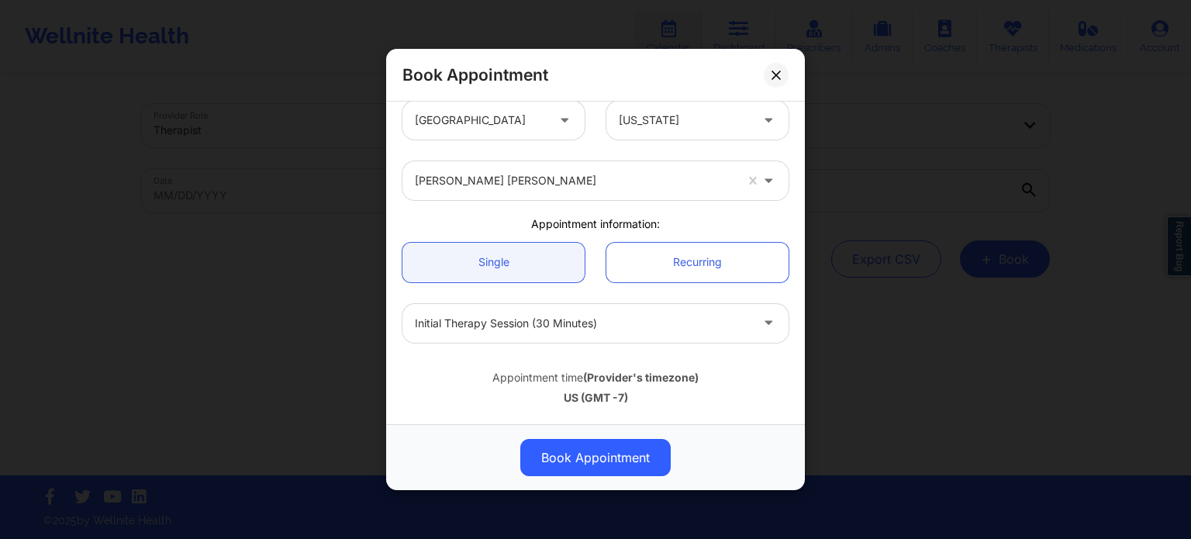
scroll to position [0, 0]
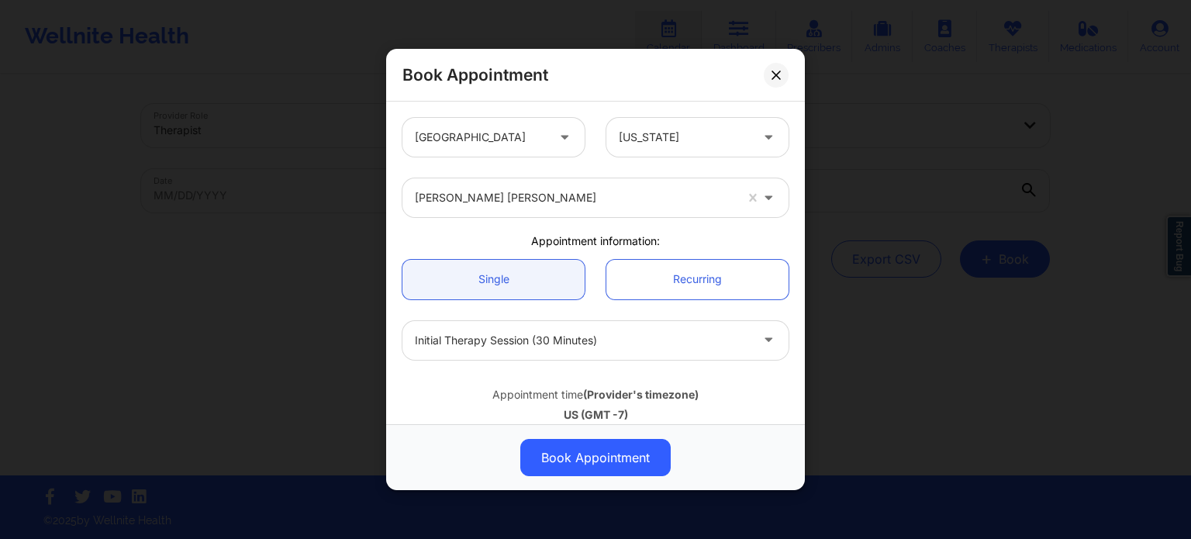
click at [680, 238] on div "Appointment information:" at bounding box center [596, 241] width 408 height 16
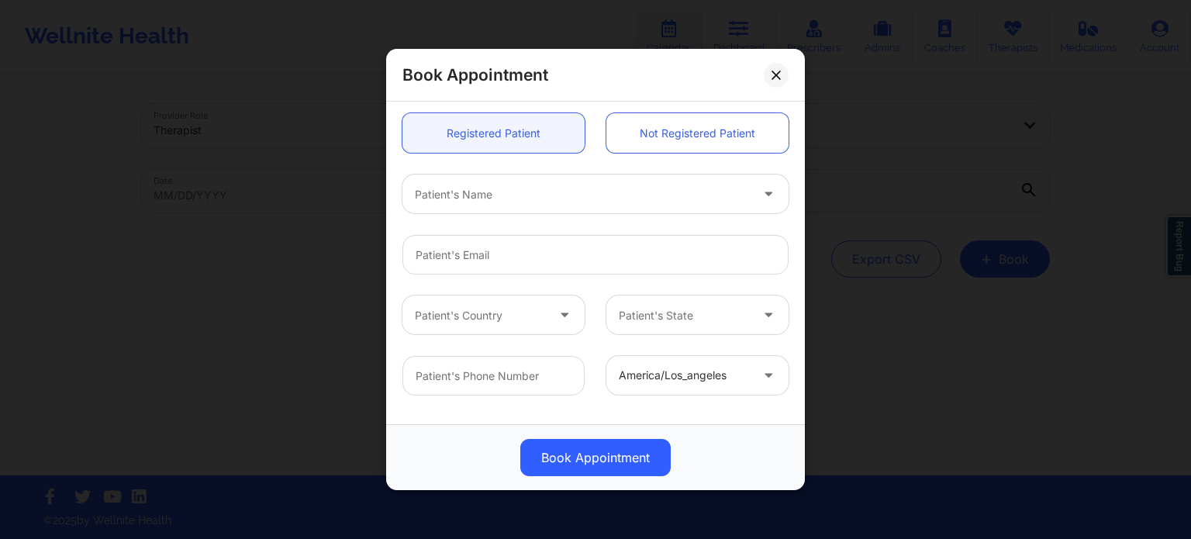
scroll to position [388, 0]
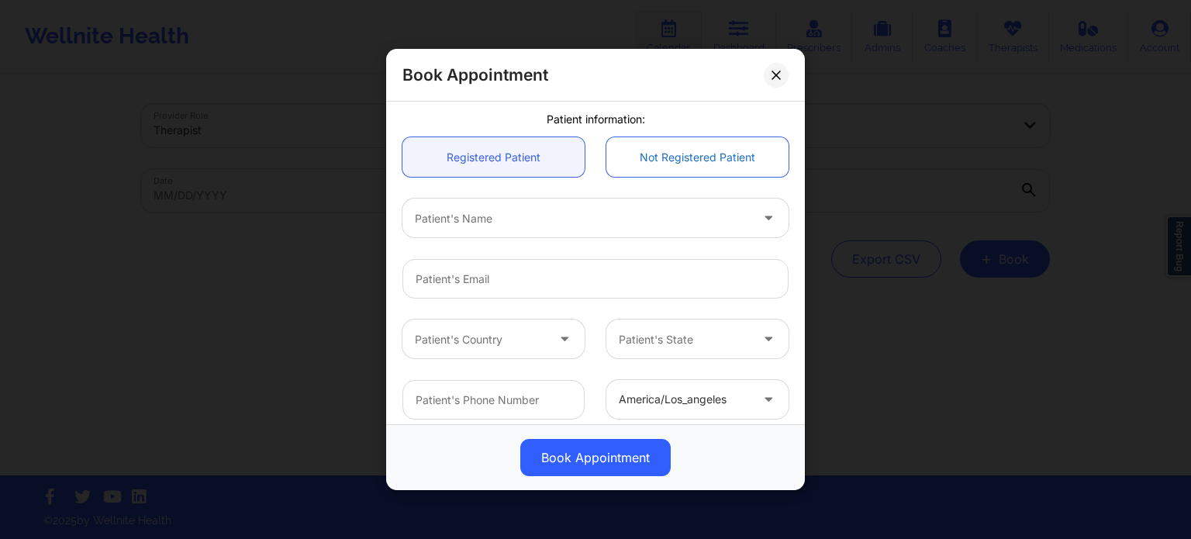
click at [692, 163] on link "Not Registered Patient" at bounding box center [698, 157] width 182 height 40
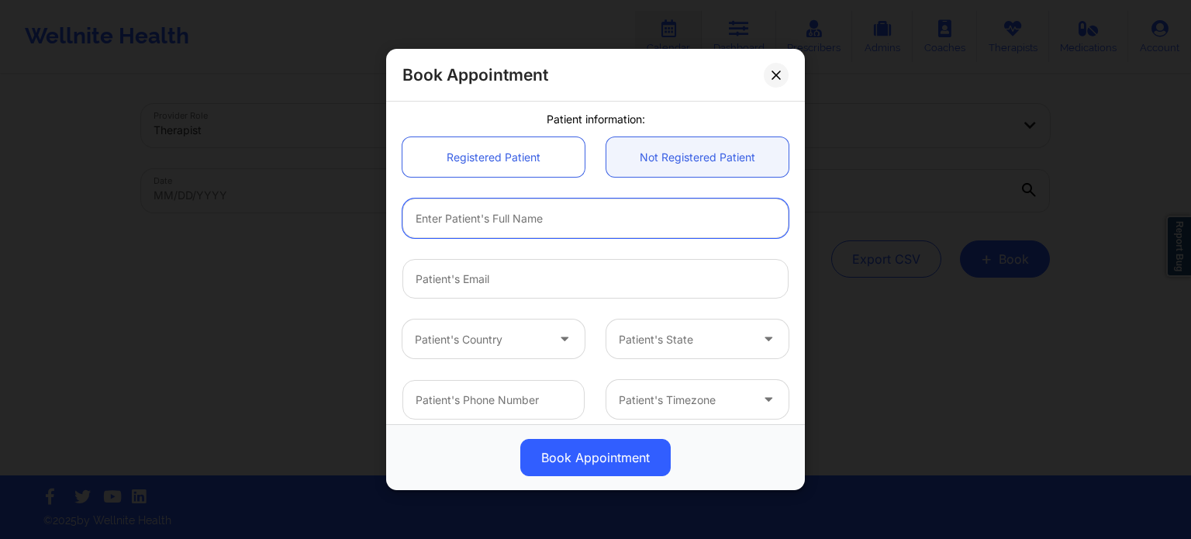
click at [524, 229] on input "text" at bounding box center [596, 219] width 386 height 40
type input "[PERSON_NAME]"
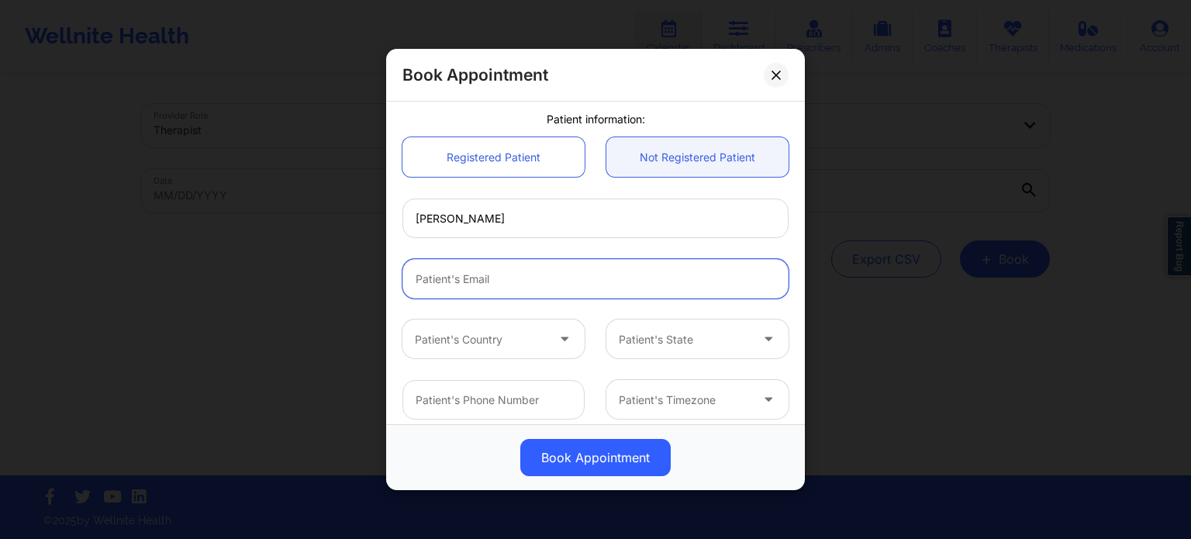
paste input "[EMAIL_ADDRESS][DOMAIN_NAME]"
type input "[EMAIL_ADDRESS][DOMAIN_NAME]"
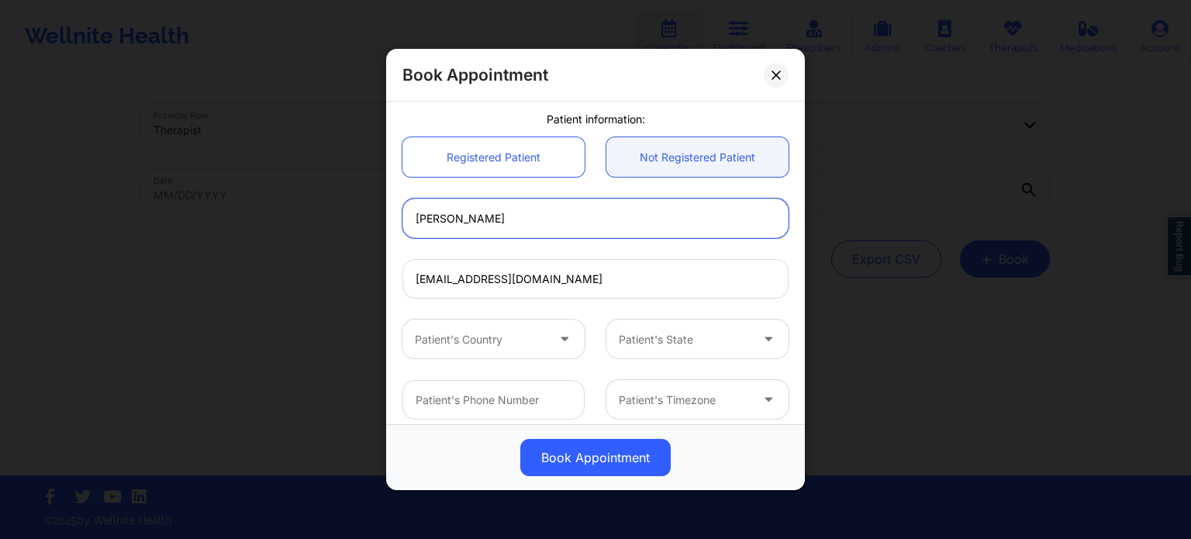
click at [579, 221] on input "[PERSON_NAME]" at bounding box center [596, 219] width 386 height 40
type input "[PERSON_NAME]"
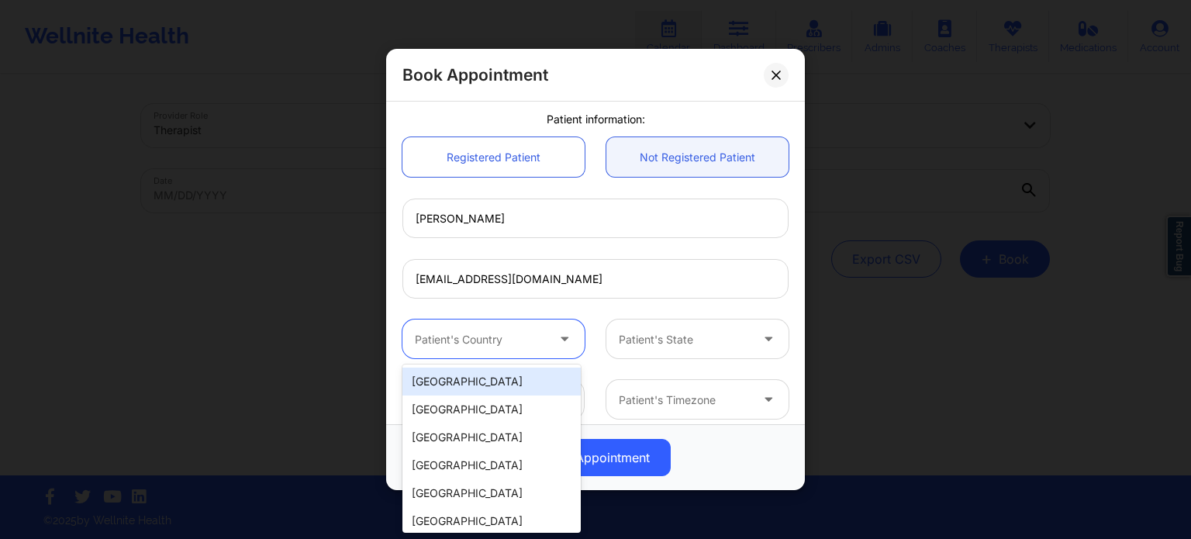
click at [470, 327] on div "Patient's Country" at bounding box center [475, 339] width 145 height 39
click at [479, 378] on div "[GEOGRAPHIC_DATA]" at bounding box center [492, 382] width 178 height 28
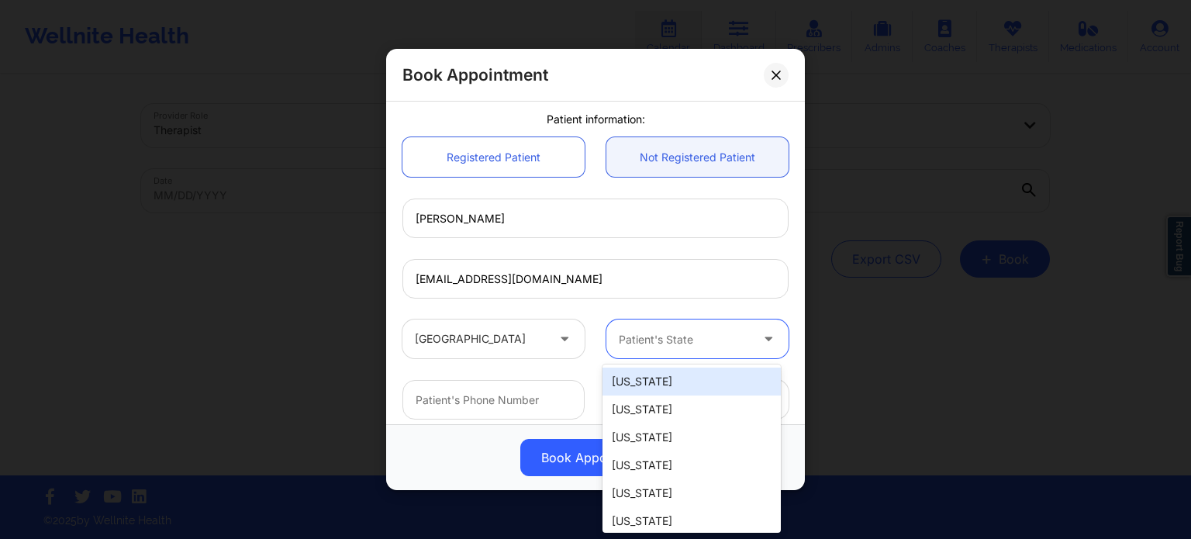
click at [651, 322] on div "Patient's State" at bounding box center [679, 339] width 145 height 39
type input "ca"
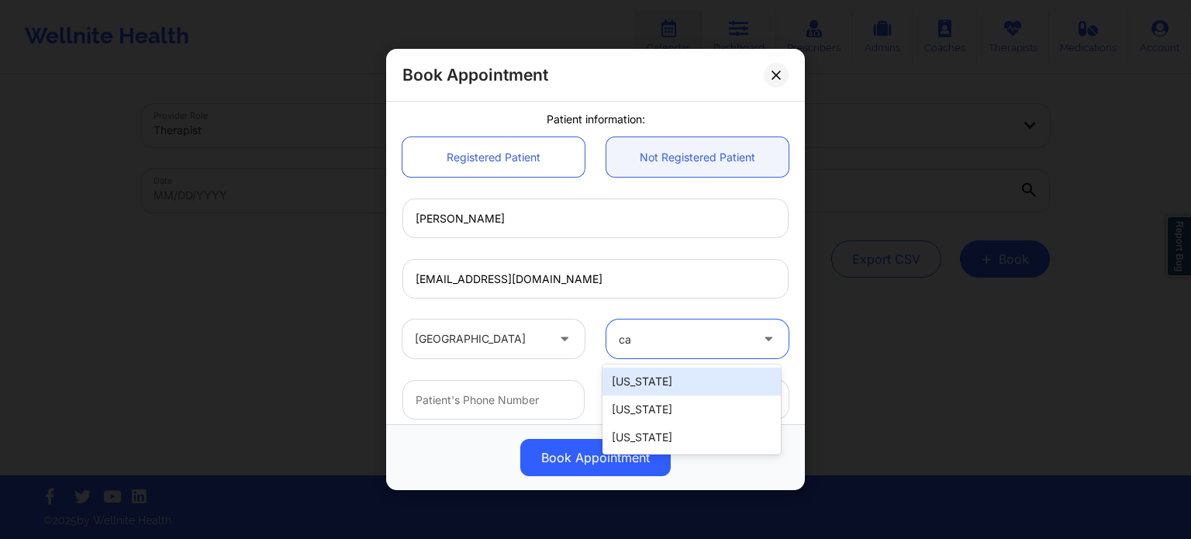
click at [658, 388] on div "[US_STATE]" at bounding box center [692, 382] width 178 height 28
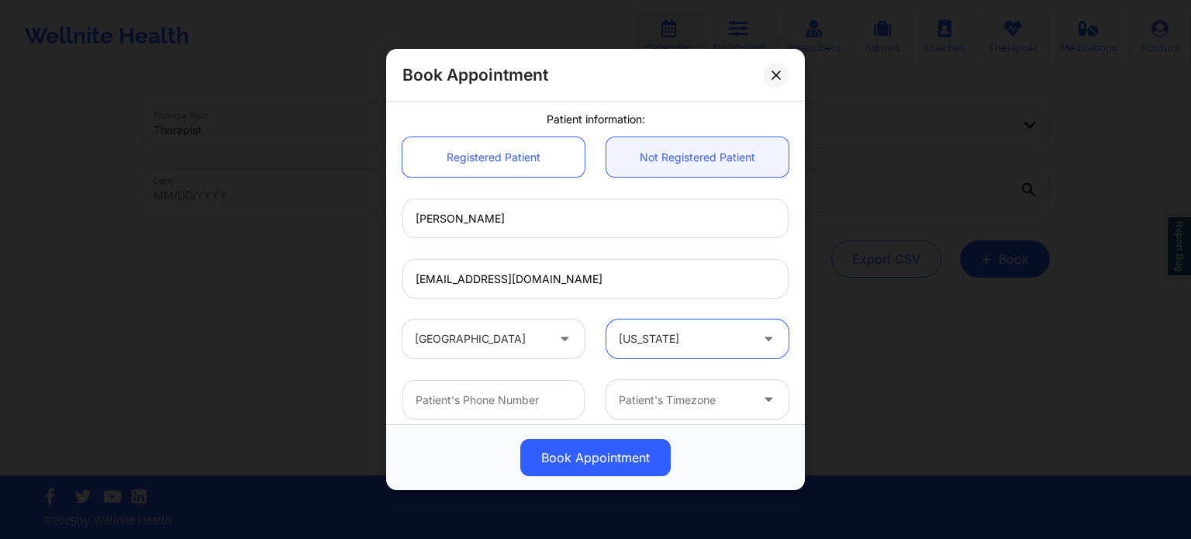
scroll to position [399, 0]
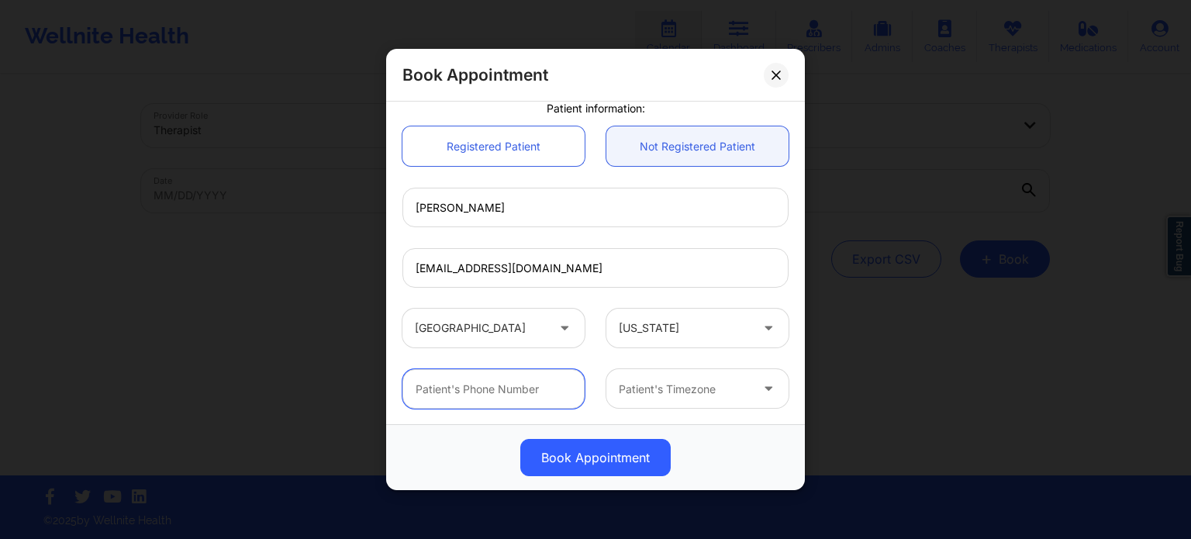
click at [513, 395] on input "text" at bounding box center [494, 389] width 182 height 40
click at [650, 392] on div at bounding box center [684, 389] width 131 height 19
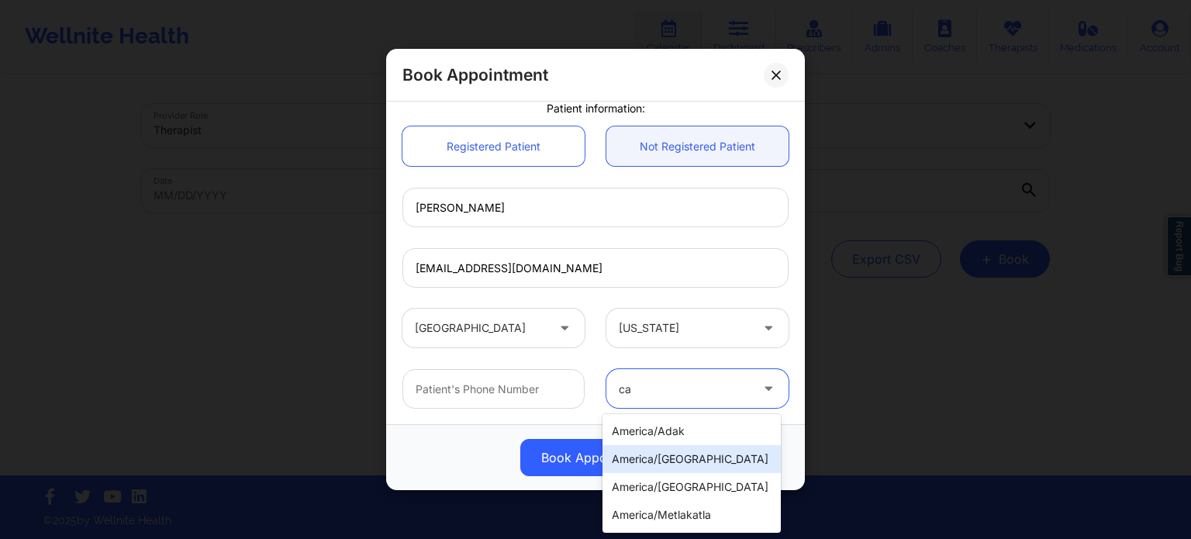
type input "cal"
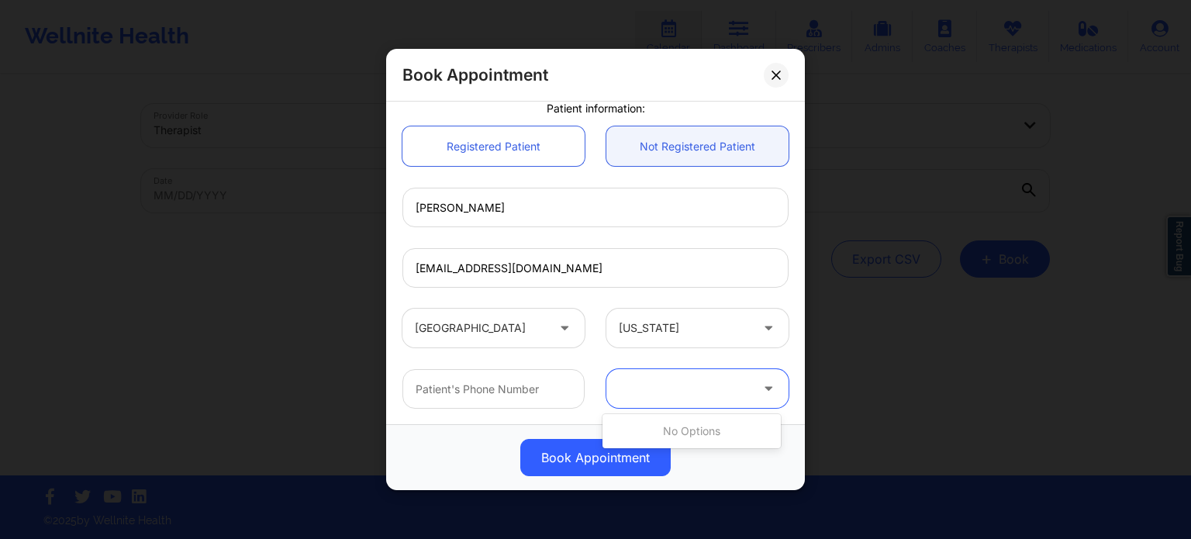
click at [692, 395] on div at bounding box center [684, 389] width 131 height 19
click at [692, 390] on div at bounding box center [684, 389] width 131 height 19
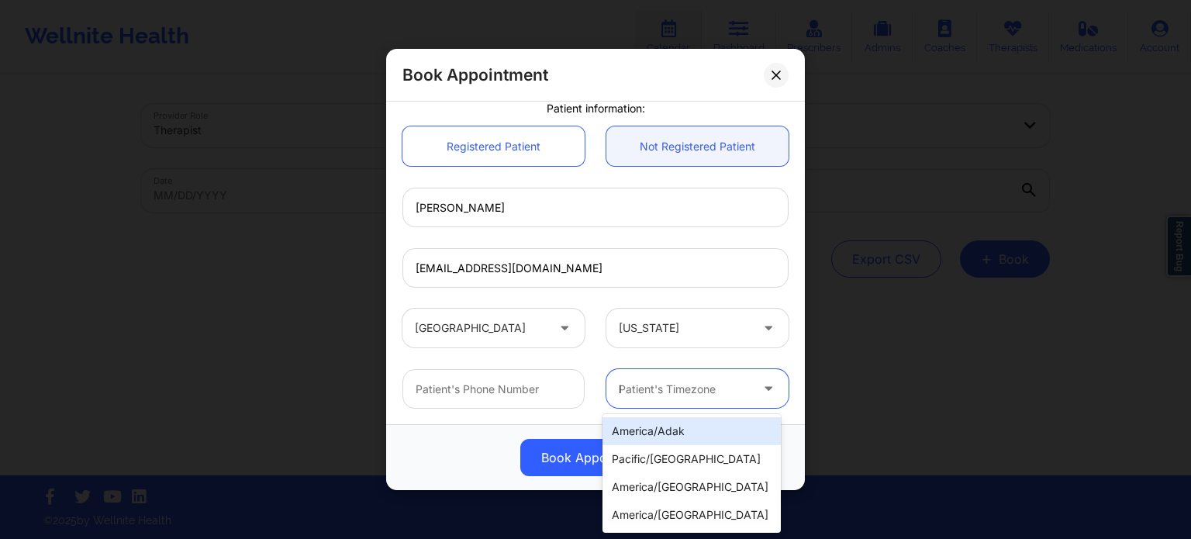
type input "lo"
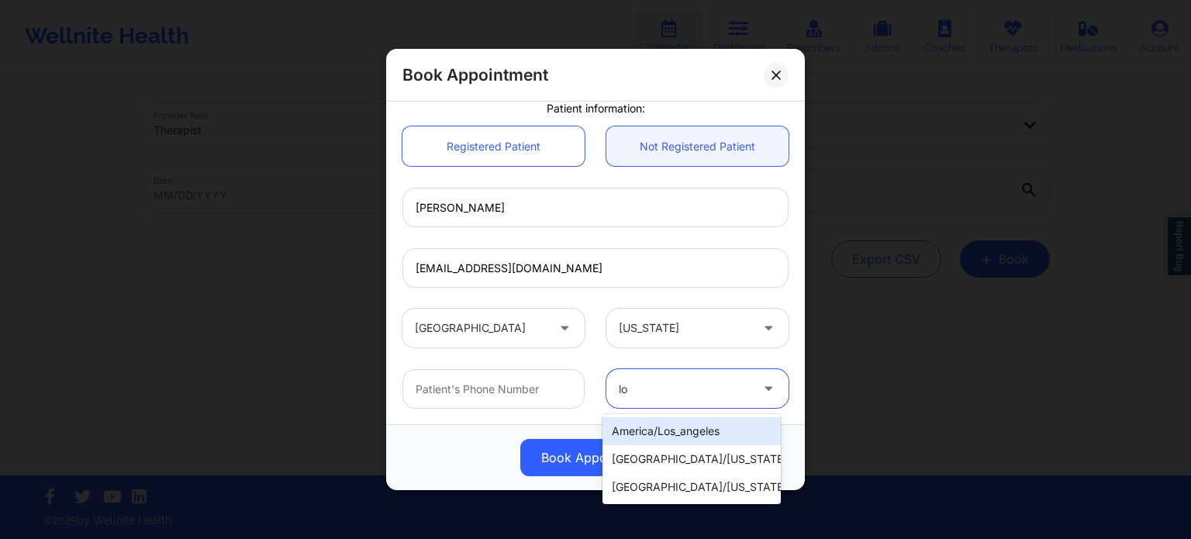
click at [686, 430] on div "america/los_angeles" at bounding box center [692, 431] width 178 height 28
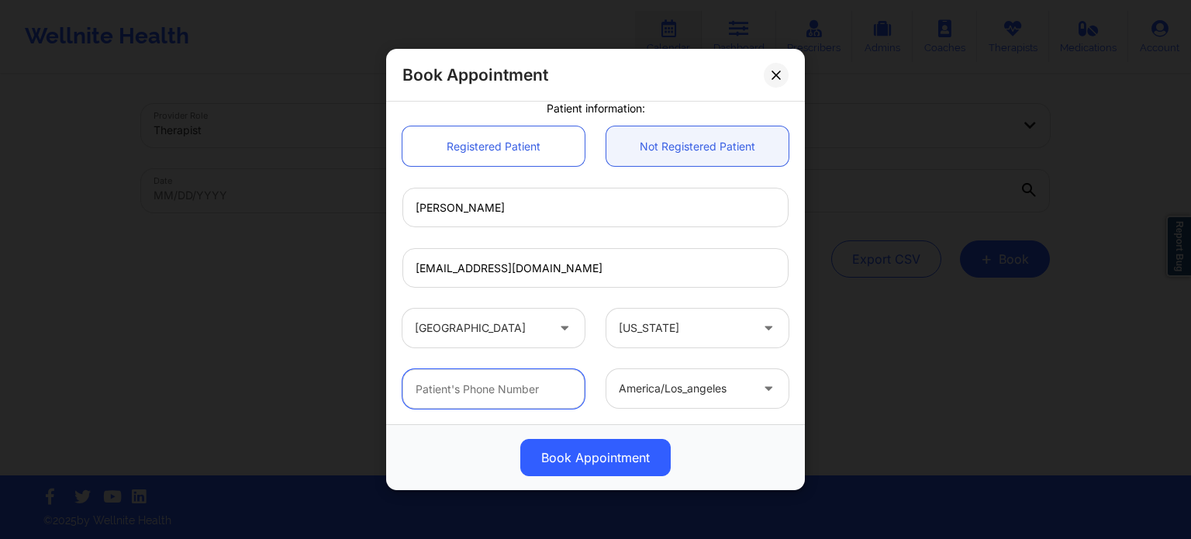
click at [522, 395] on input "text" at bounding box center [494, 389] width 182 height 40
paste input "[PHONE_NUMBER]"
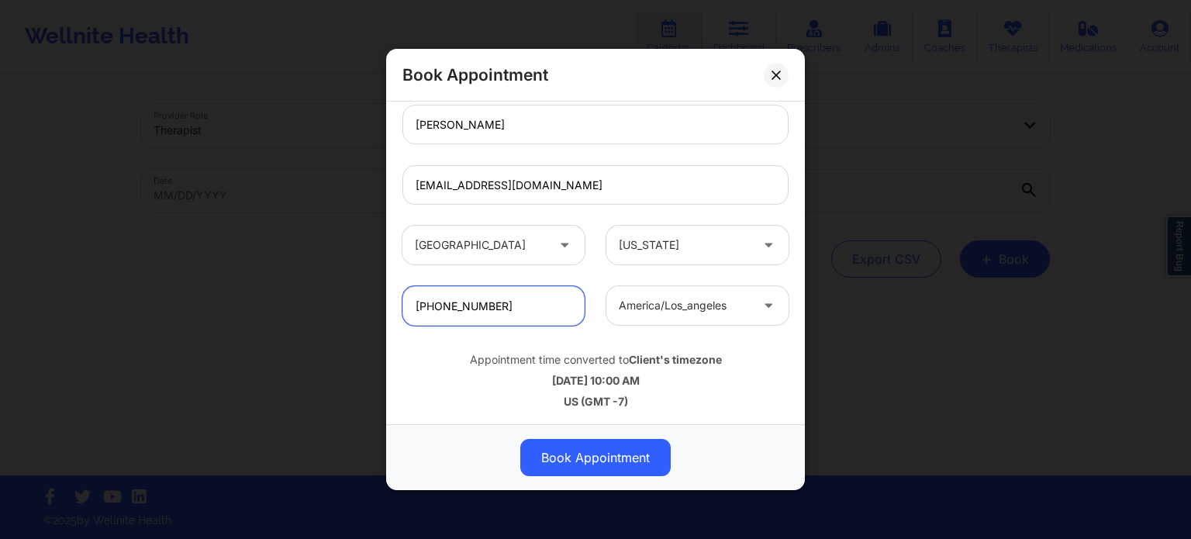
scroll to position [482, 0]
type input "[PHONE_NUMBER]"
click at [726, 378] on div "[DATE] 10:00 AM" at bounding box center [596, 380] width 386 height 16
click at [633, 181] on input "[EMAIL_ADDRESS][DOMAIN_NAME]" at bounding box center [596, 184] width 386 height 40
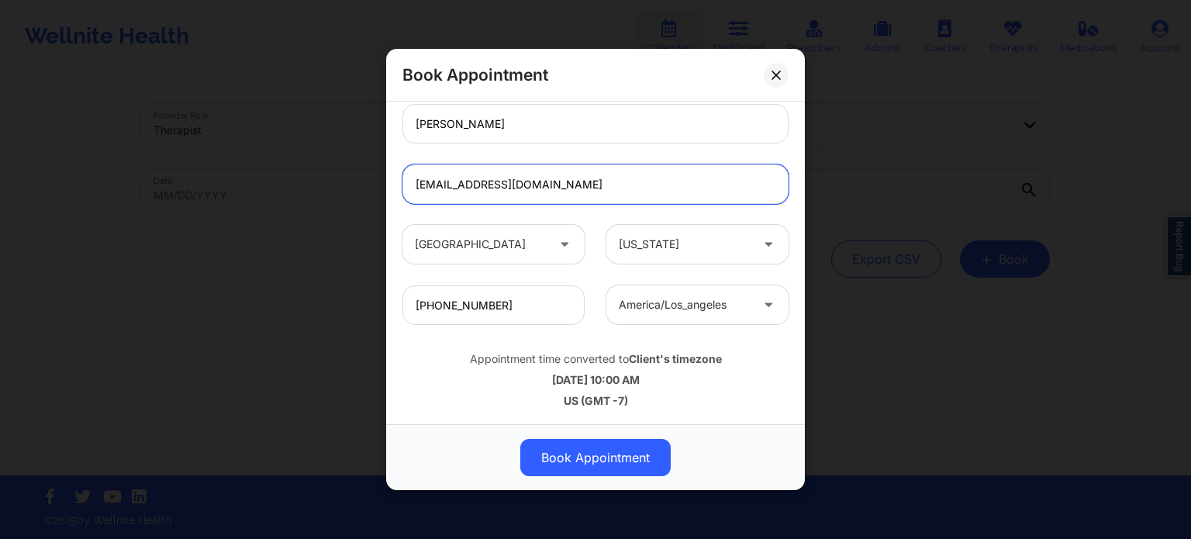
click at [633, 181] on input "[EMAIL_ADDRESS][DOMAIN_NAME]" at bounding box center [596, 184] width 386 height 40
click at [679, 214] on div "[GEOGRAPHIC_DATA] [US_STATE]" at bounding box center [596, 244] width 408 height 60
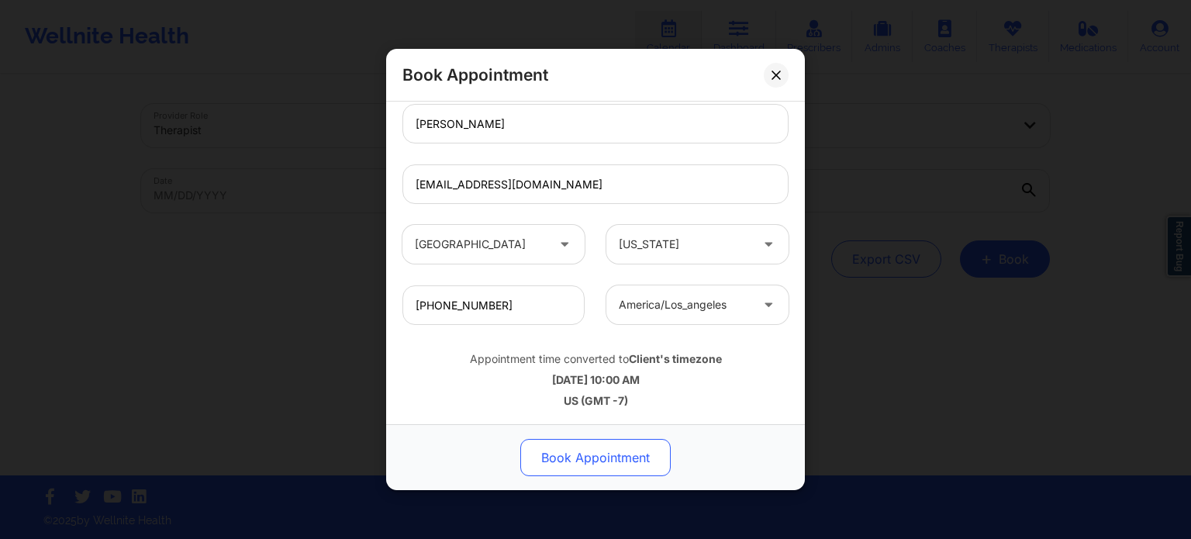
click at [631, 468] on button "Book Appointment" at bounding box center [595, 457] width 150 height 37
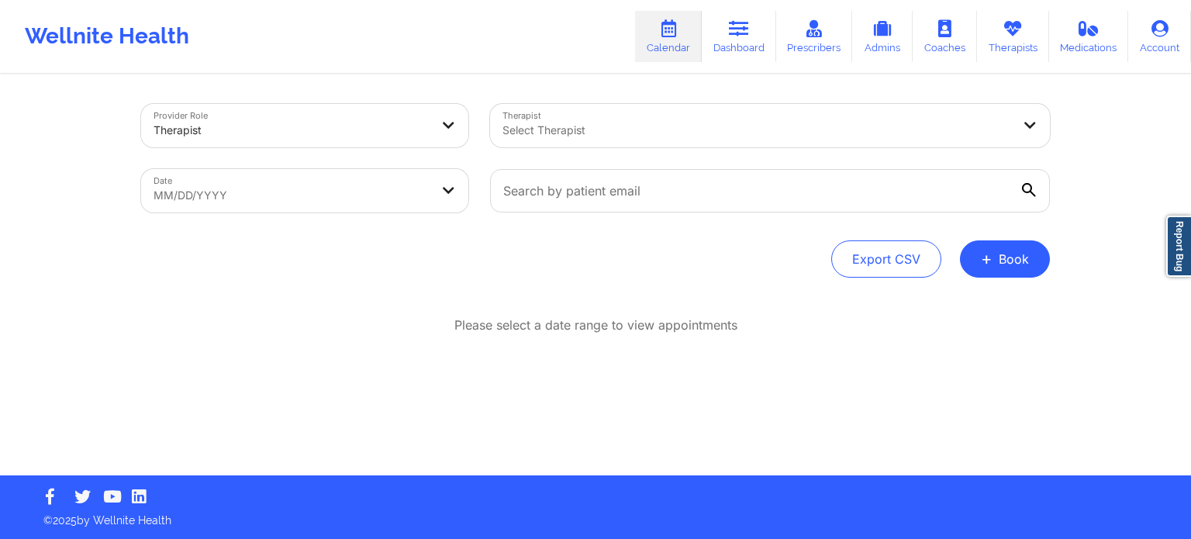
click at [674, 35] on icon at bounding box center [668, 28] width 20 height 17
click at [734, 41] on link "Dashboard" at bounding box center [739, 36] width 74 height 51
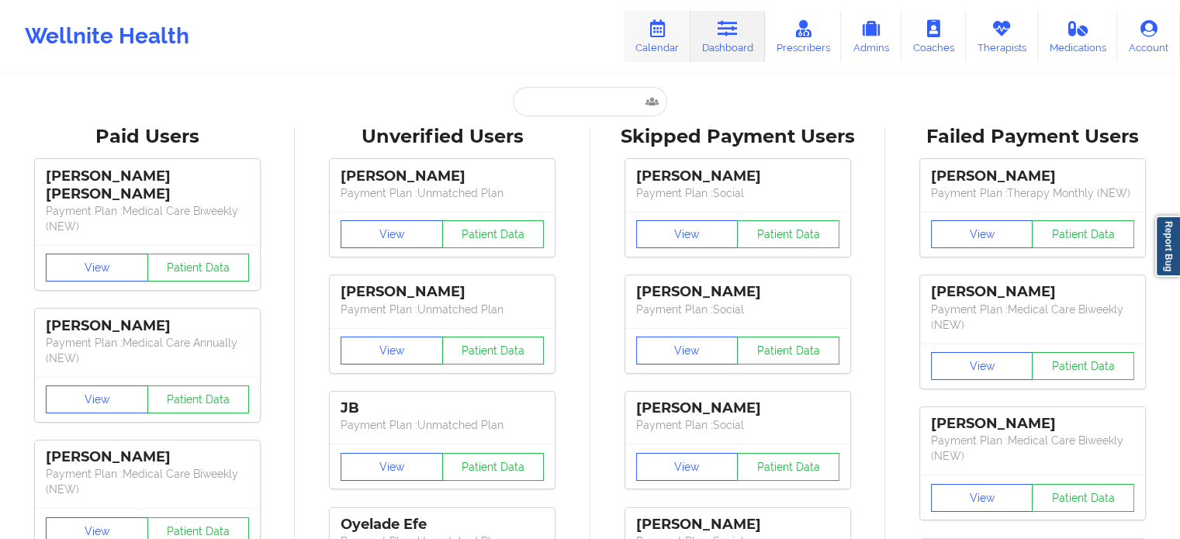
click at [658, 39] on link "Calendar" at bounding box center [657, 36] width 67 height 51
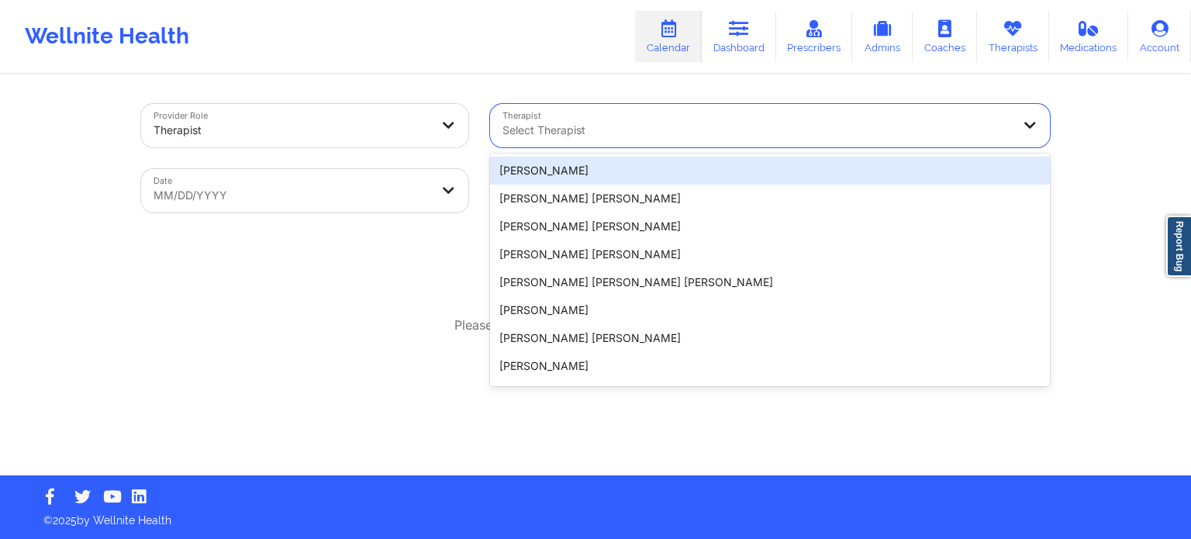
click at [651, 141] on div "Select Therapist" at bounding box center [751, 125] width 523 height 43
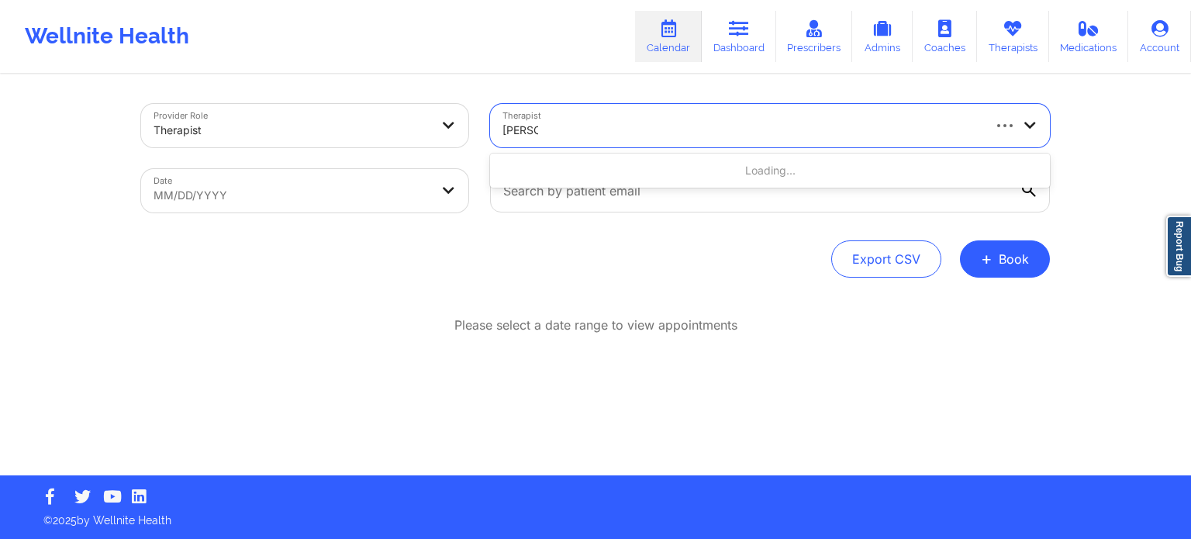
type input "[PERSON_NAME] ca"
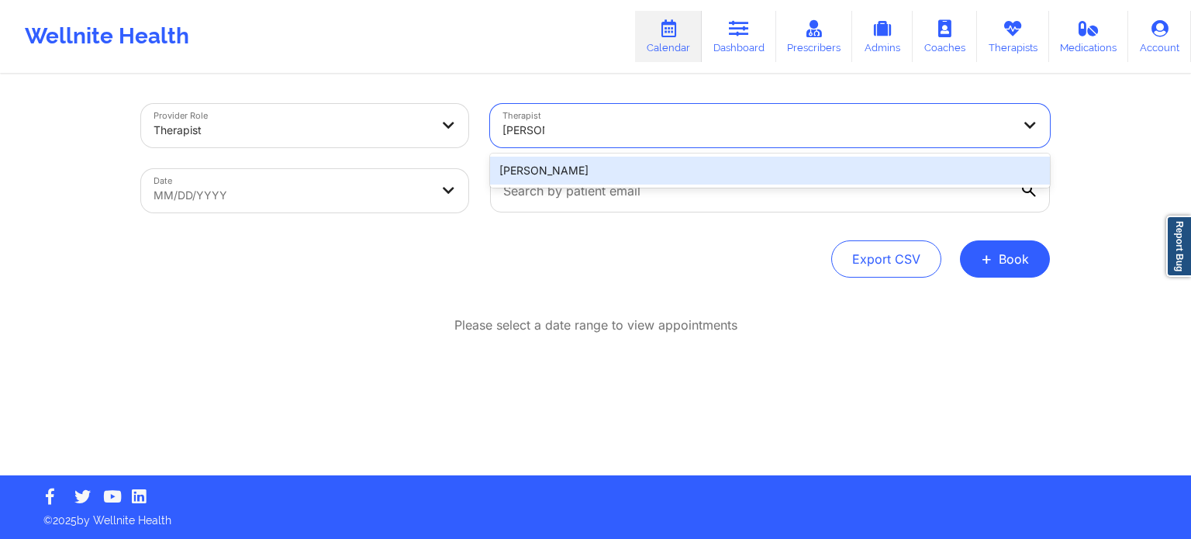
click at [593, 167] on div "[PERSON_NAME]" at bounding box center [770, 171] width 560 height 28
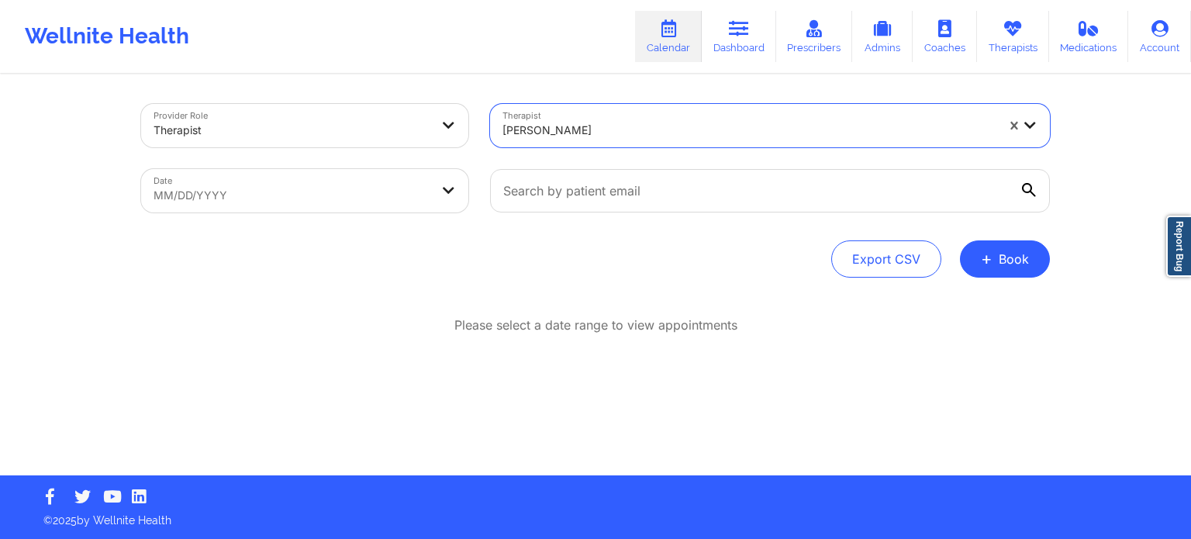
click at [378, 197] on body "Wellnite Health Calendar Dashboard Prescribers Admins Coaches Therapists Medica…" at bounding box center [595, 269] width 1191 height 539
select select "2025-8"
select select "2025-9"
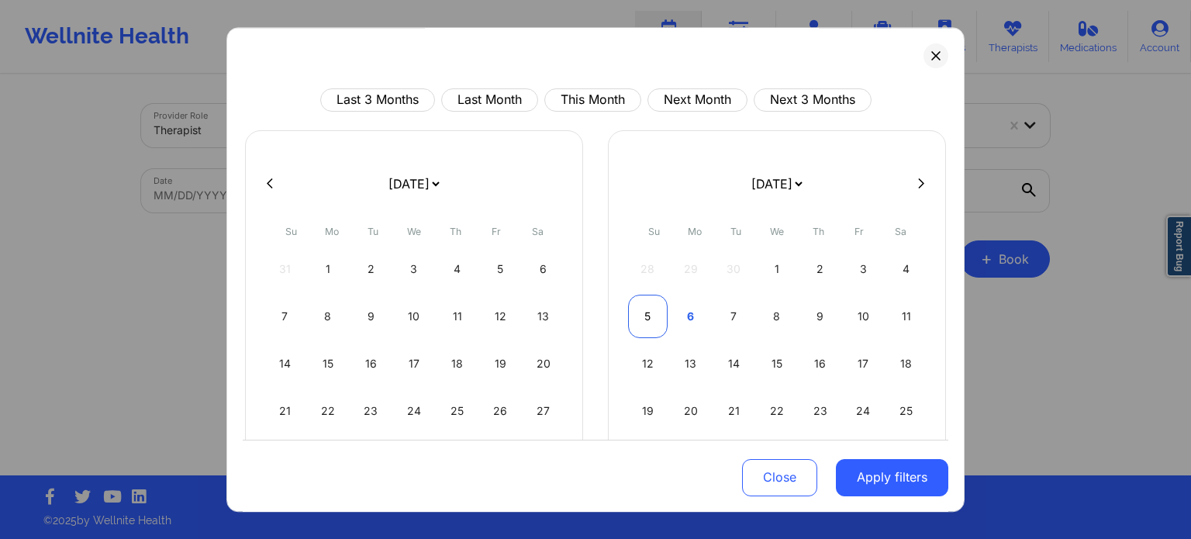
click at [636, 316] on div "5" at bounding box center [648, 316] width 40 height 43
select select "2025-9"
select select "2025-10"
select select "2025-9"
select select "2025-10"
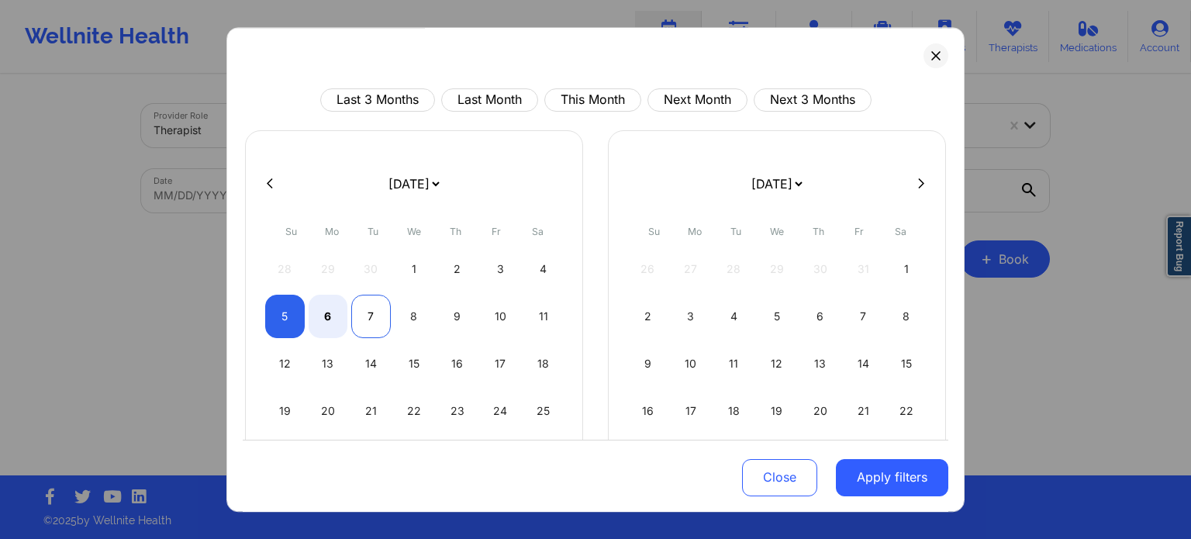
click at [370, 316] on div "7" at bounding box center [371, 316] width 40 height 43
select select "2025-9"
select select "2025-10"
click at [923, 480] on button "Apply filters" at bounding box center [892, 476] width 112 height 37
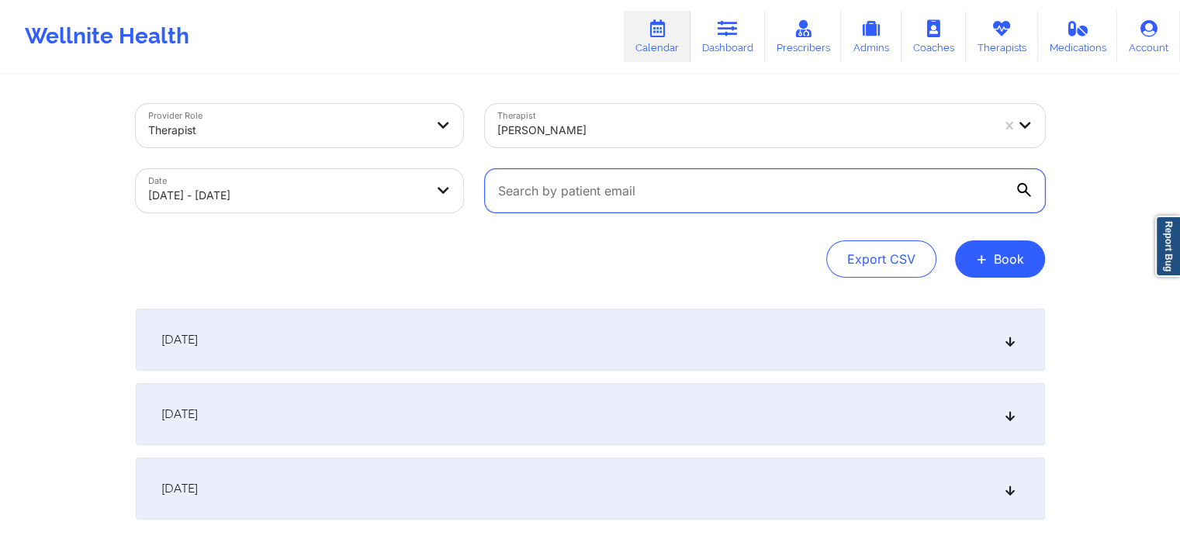
click at [561, 197] on input "text" at bounding box center [765, 190] width 560 height 43
drag, startPoint x: 483, startPoint y: 242, endPoint x: 554, endPoint y: 242, distance: 70.6
click at [483, 242] on div "Export CSV + Book" at bounding box center [590, 258] width 909 height 37
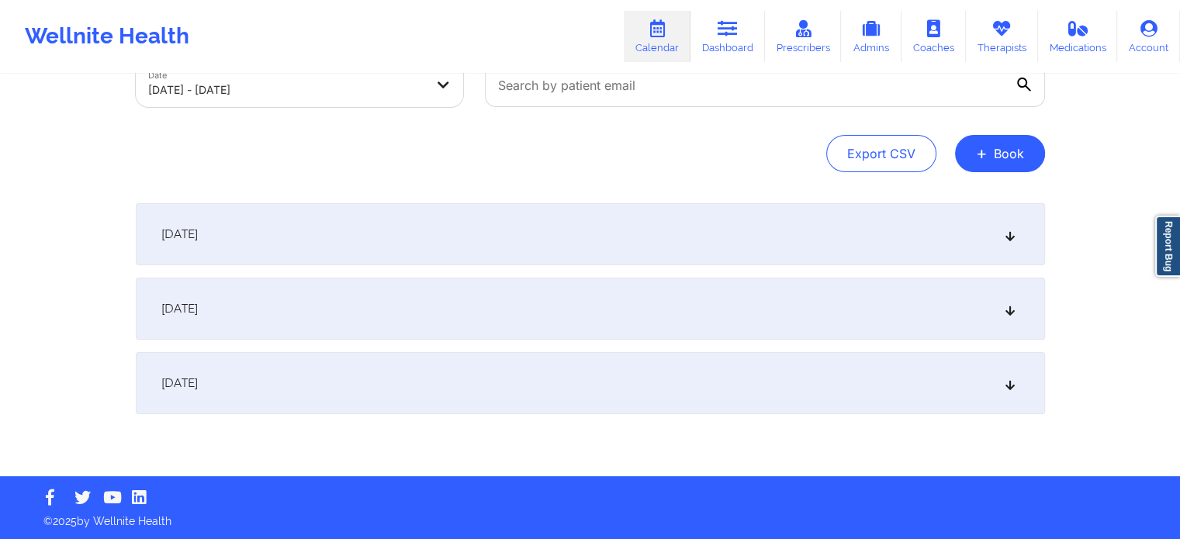
scroll to position [105, 0]
click at [341, 316] on div "[DATE]" at bounding box center [590, 309] width 909 height 62
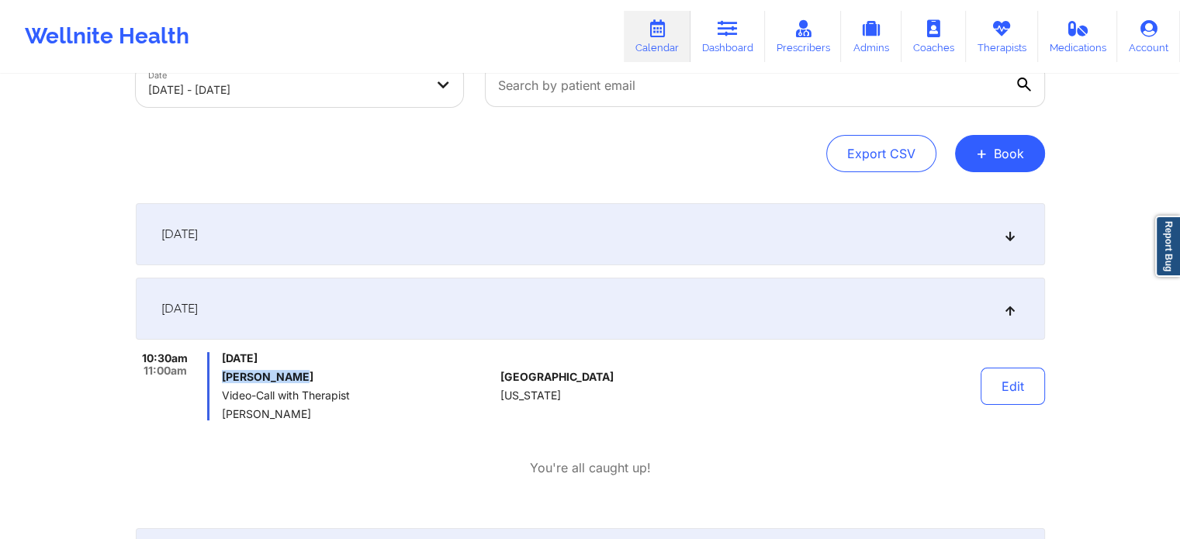
drag, startPoint x: 335, startPoint y: 378, endPoint x: 217, endPoint y: 382, distance: 118.0
click at [217, 382] on div "10:30am 11:00am [DATE] [PERSON_NAME] Video-Call with Therapist [PERSON_NAME]" at bounding box center [315, 386] width 359 height 68
copy h6 "[PERSON_NAME]"
